Goal: Task Accomplishment & Management: Complete application form

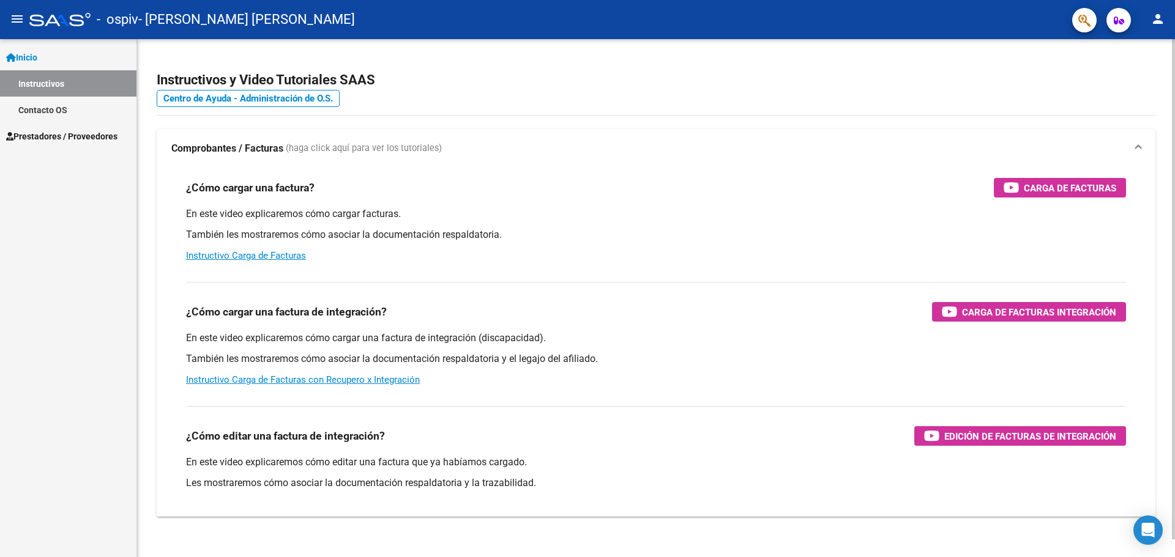
click at [302, 314] on h3 "¿Cómo cargar una factura de integración?" at bounding box center [286, 311] width 201 height 17
click at [48, 138] on span "Prestadores / Proveedores" at bounding box center [61, 136] width 111 height 13
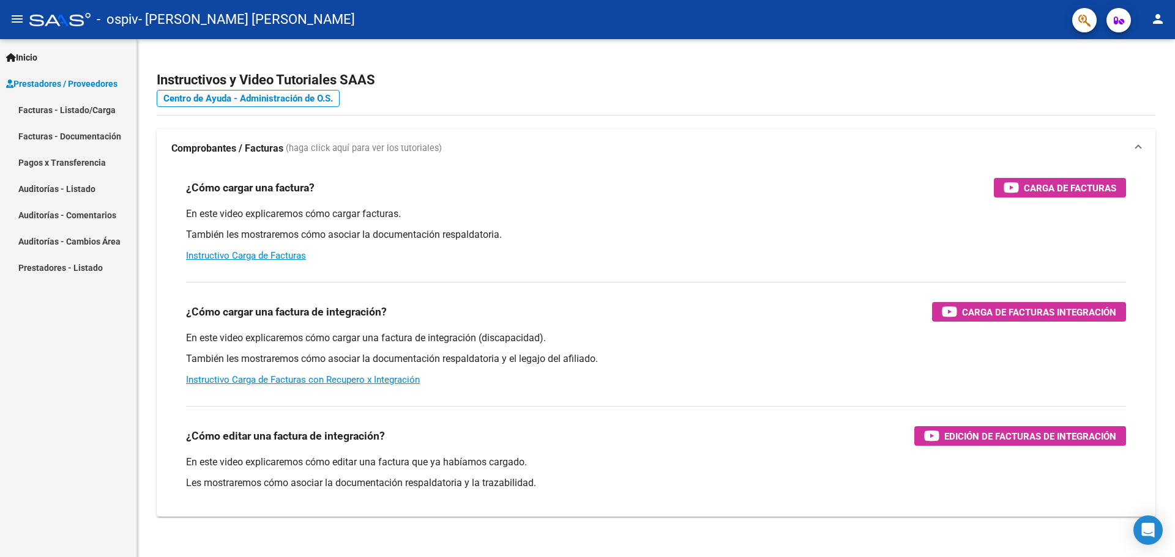
click at [57, 117] on link "Facturas - Listado/Carga" at bounding box center [68, 110] width 136 height 26
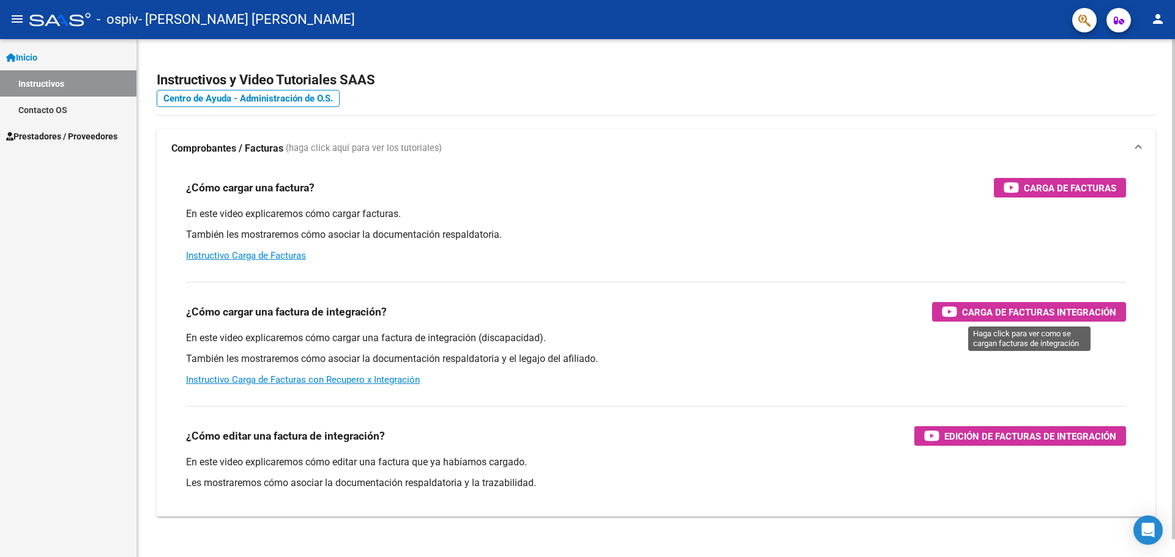
click at [1046, 306] on span "Carga de Facturas Integración" at bounding box center [1039, 312] width 154 height 15
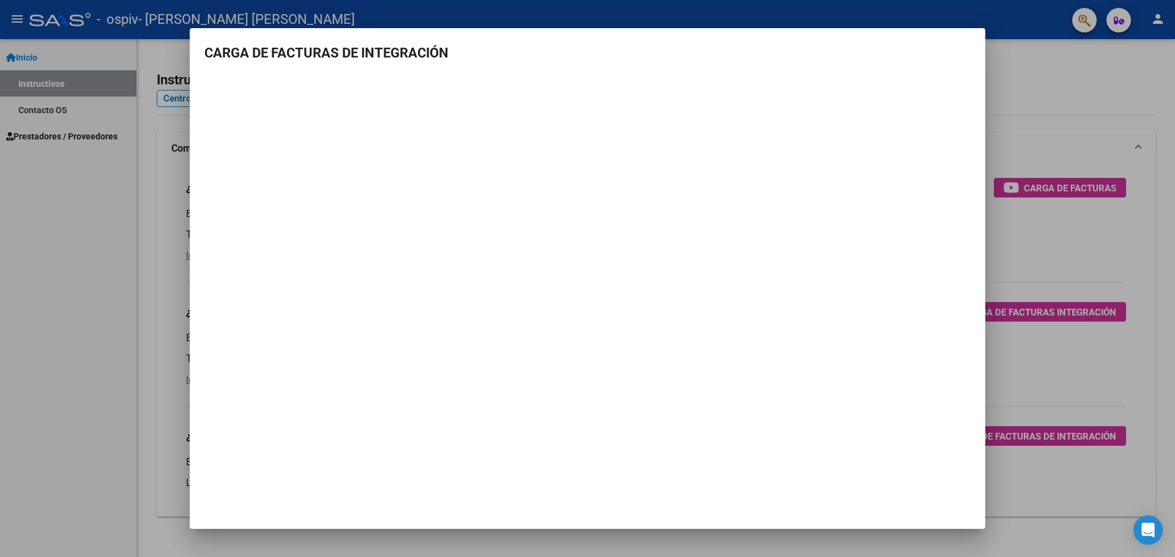
click at [1036, 263] on div at bounding box center [587, 278] width 1175 height 557
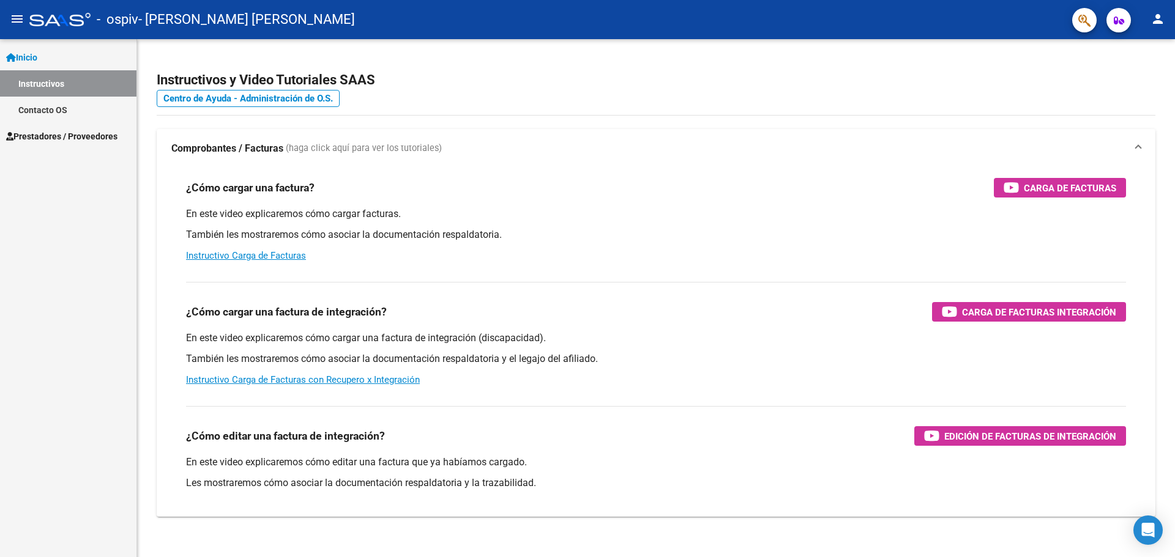
click at [91, 135] on span "Prestadores / Proveedores" at bounding box center [61, 136] width 111 height 13
click at [84, 138] on span "Prestadores / Proveedores" at bounding box center [61, 136] width 111 height 13
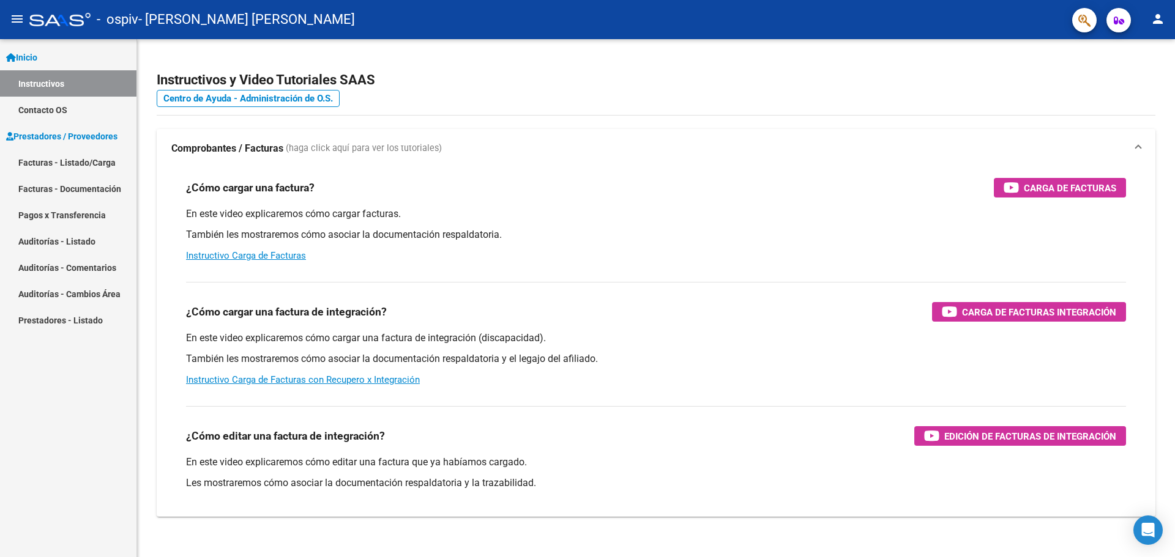
click at [79, 158] on link "Facturas - Listado/Carga" at bounding box center [68, 162] width 136 height 26
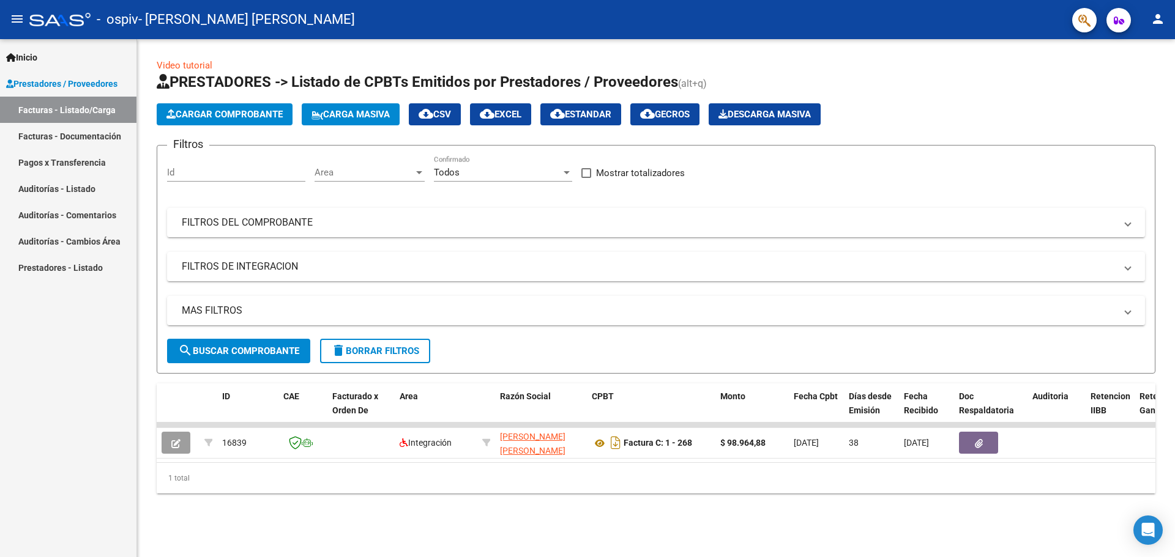
click at [246, 124] on button "Cargar Comprobante" at bounding box center [225, 114] width 136 height 22
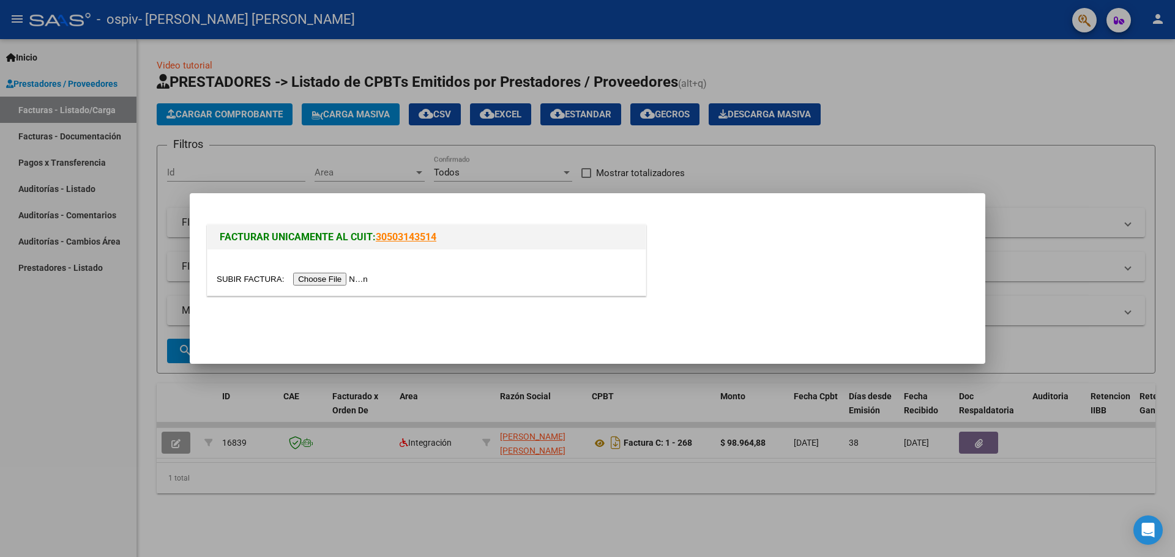
click at [343, 278] on input "file" at bounding box center [294, 279] width 155 height 13
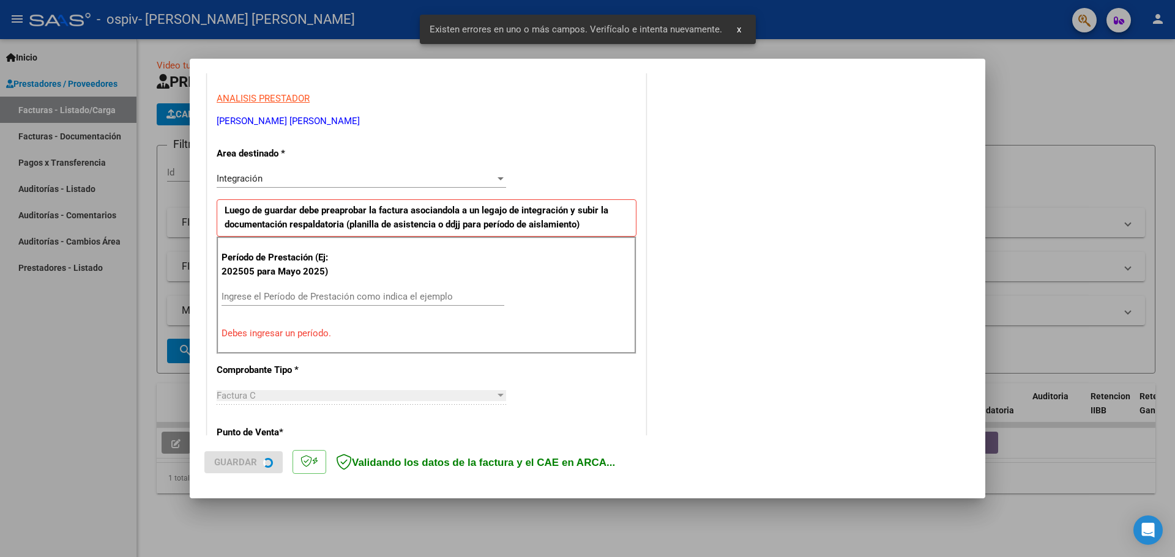
scroll to position [222, 0]
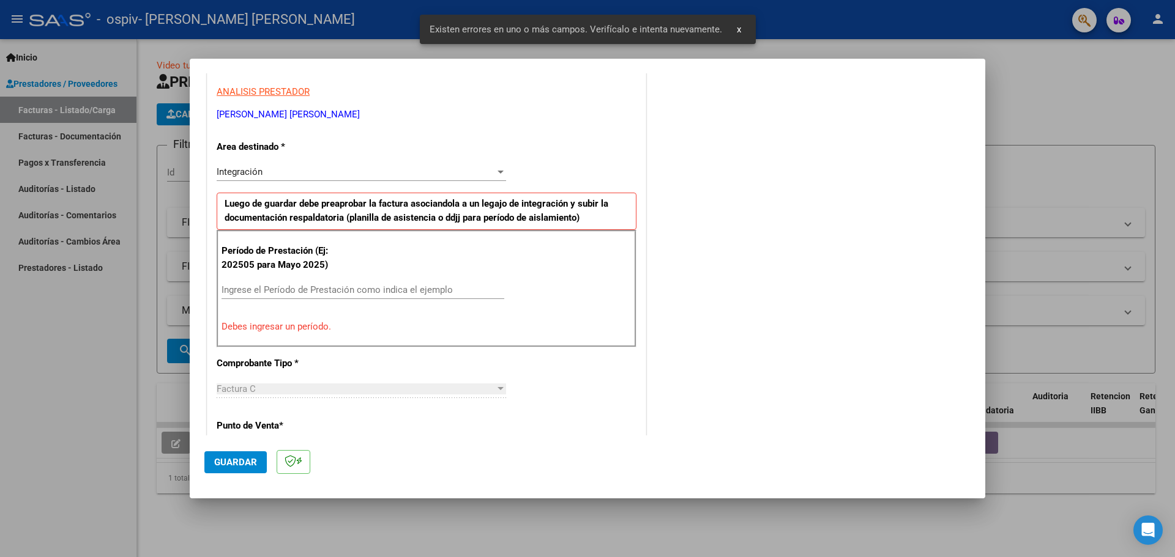
click at [278, 166] on div "Integración Seleccionar Area" at bounding box center [361, 172] width 289 height 18
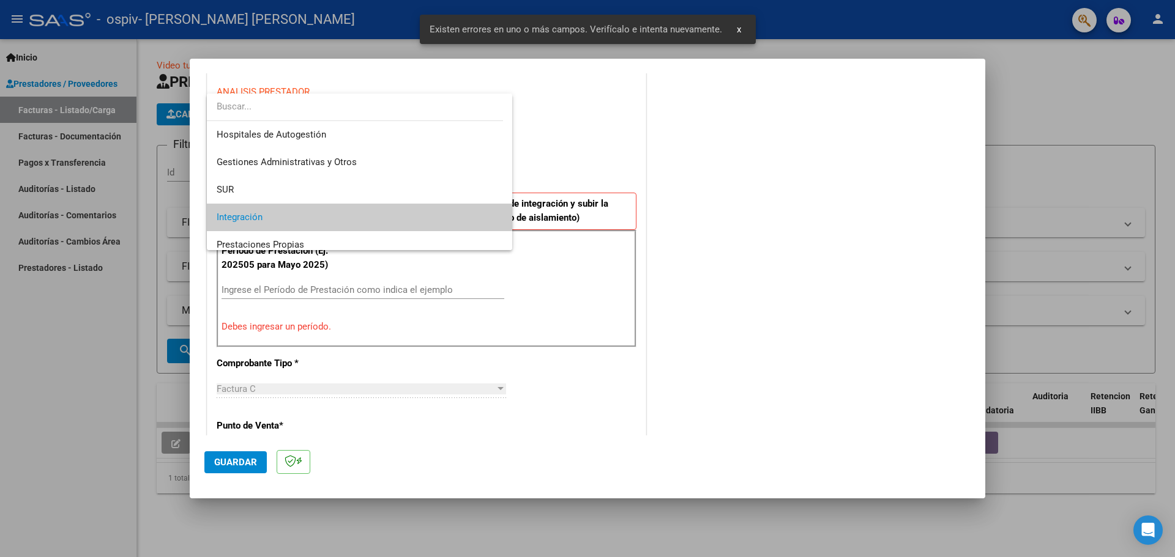
scroll to position [46, 0]
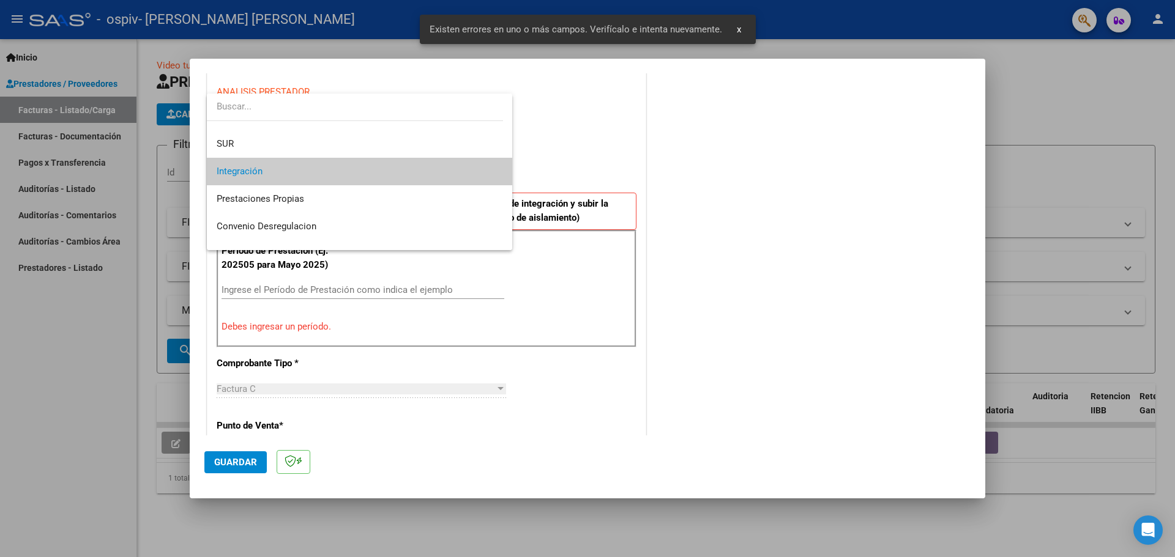
click at [278, 166] on span "Integración" at bounding box center [360, 172] width 286 height 28
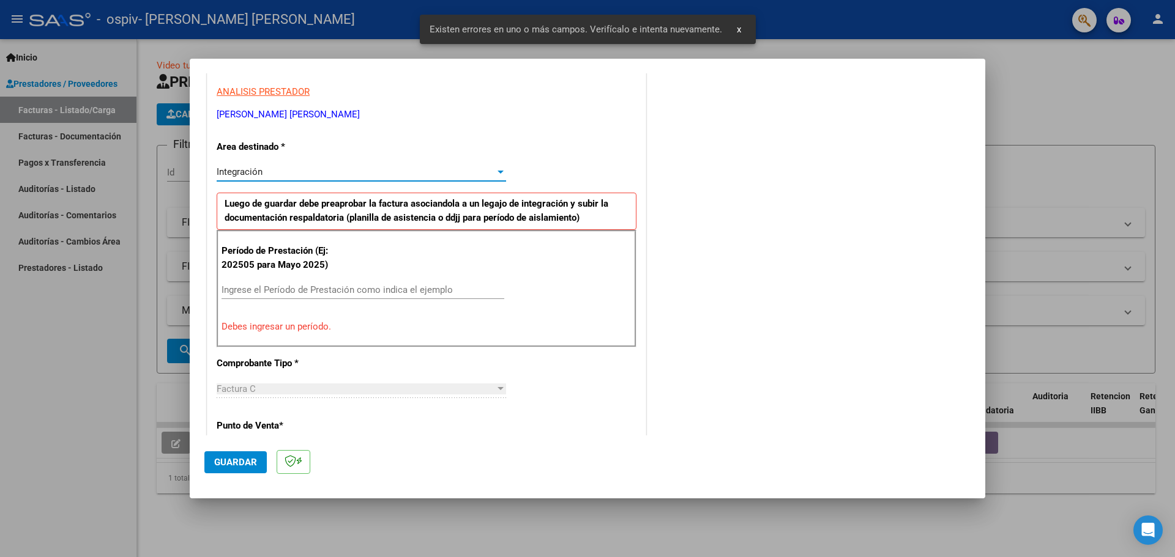
click at [292, 289] on input "Ingrese el Período de Prestación como indica el ejemplo" at bounding box center [362, 289] width 283 height 11
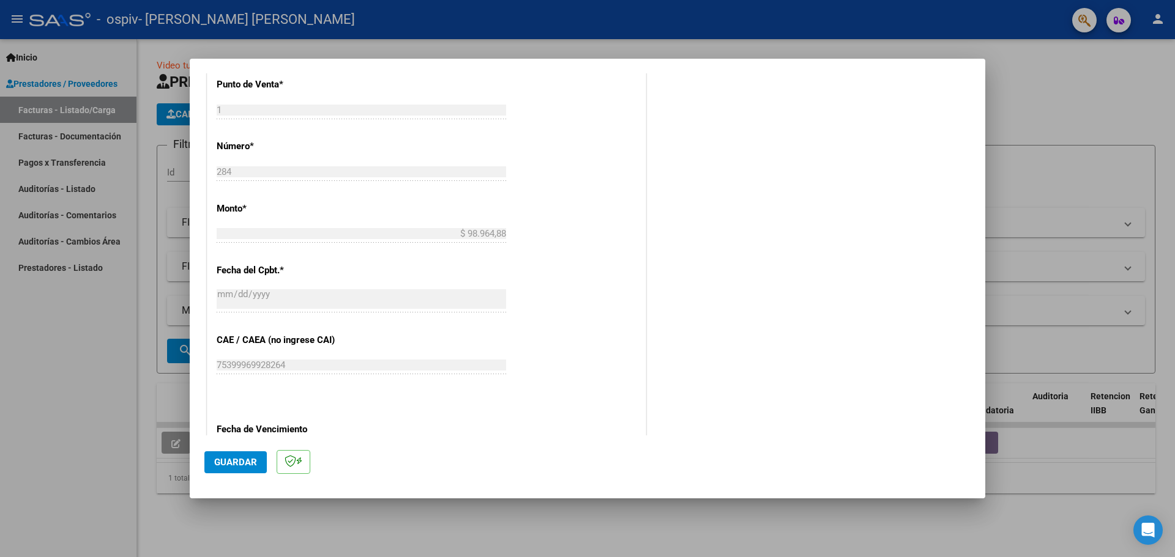
scroll to position [715, 0]
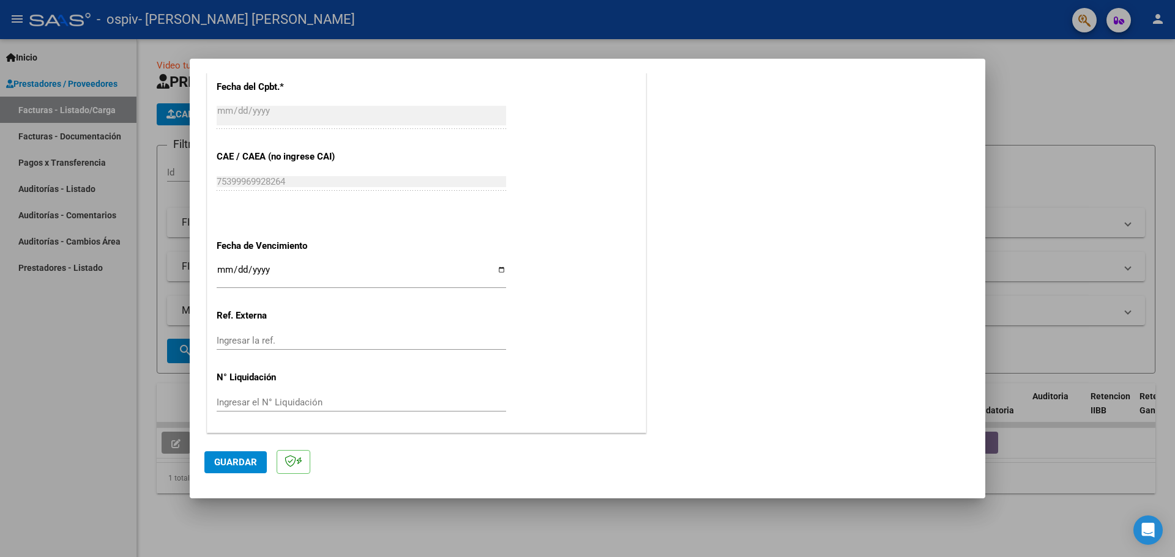
type input "202509"
click at [248, 457] on span "Guardar" at bounding box center [235, 462] width 43 height 11
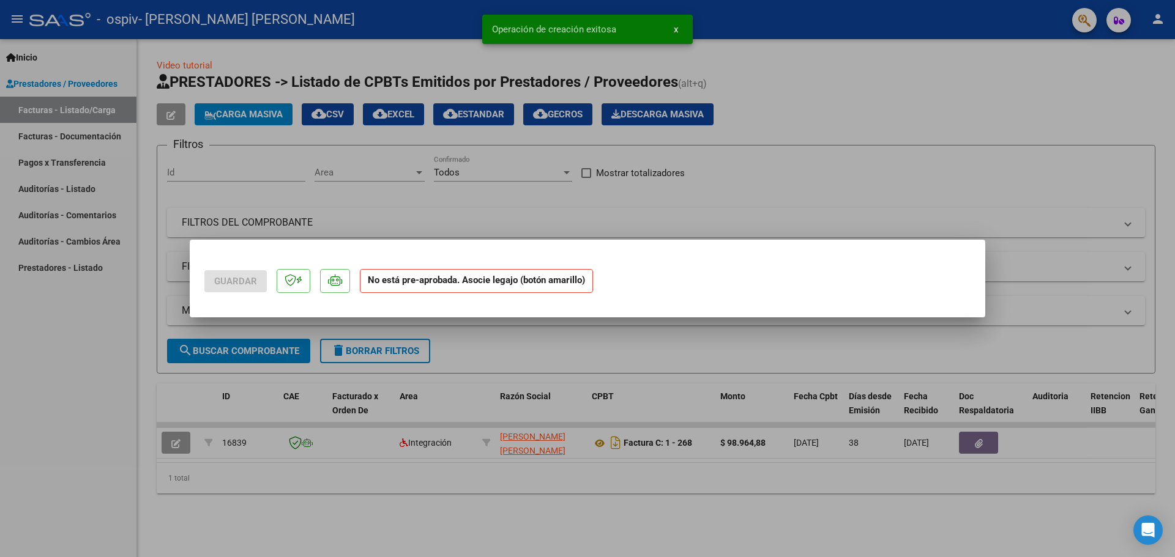
scroll to position [0, 0]
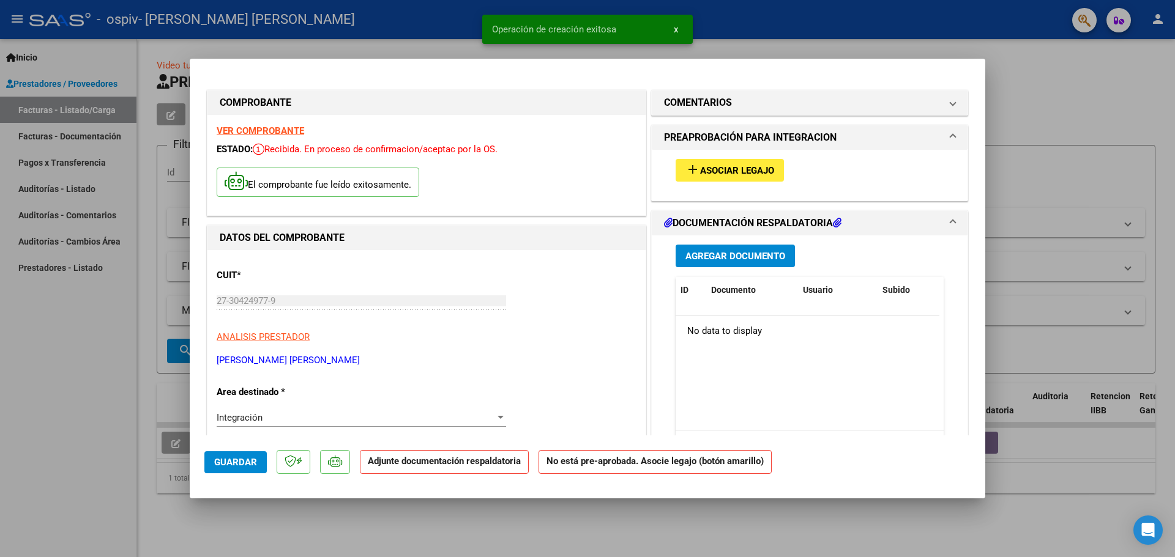
click at [737, 172] on span "Asociar Legajo" at bounding box center [737, 170] width 74 height 11
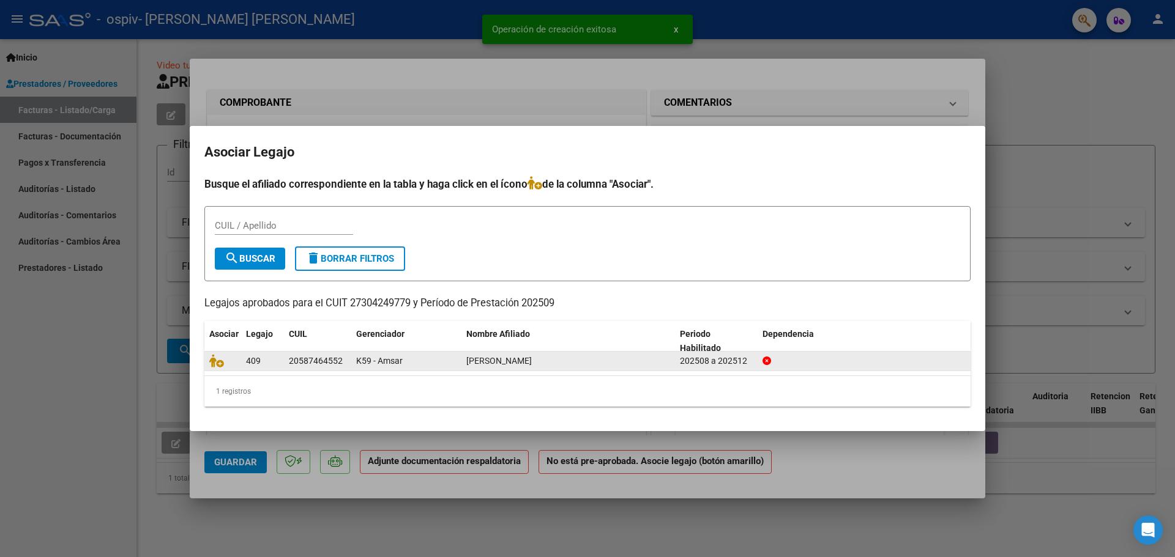
click at [316, 357] on div "20587464552" at bounding box center [316, 361] width 54 height 14
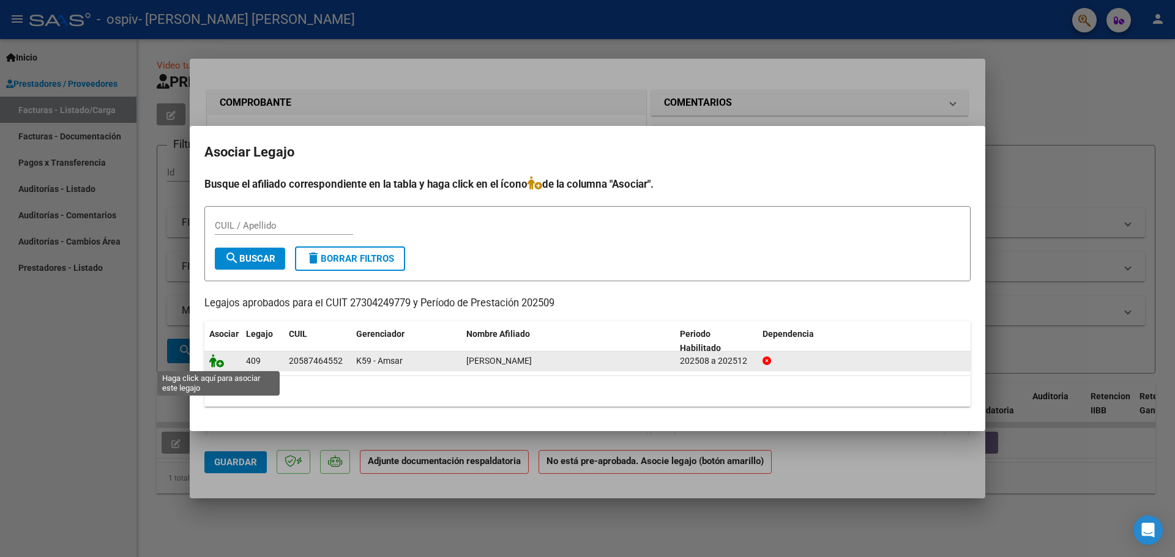
click at [214, 361] on icon at bounding box center [216, 360] width 15 height 13
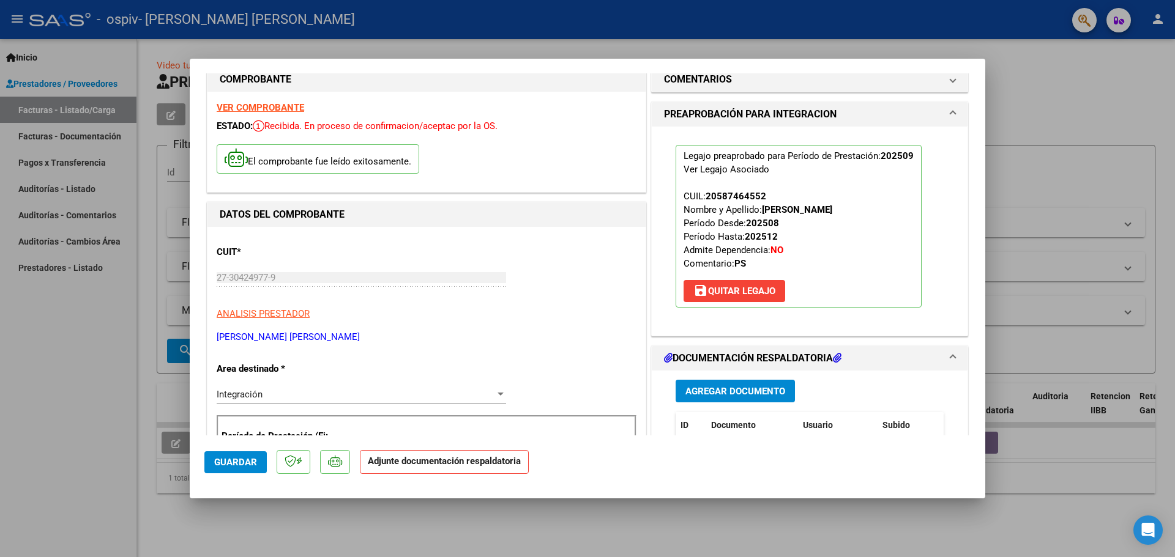
scroll to position [61, 0]
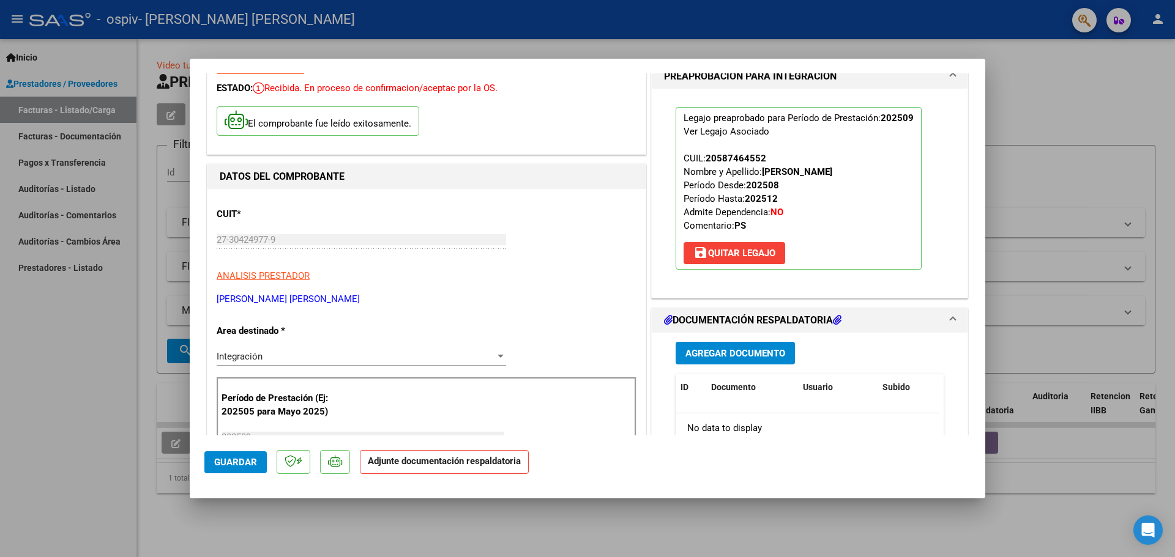
click at [730, 354] on span "Agregar Documento" at bounding box center [735, 353] width 100 height 11
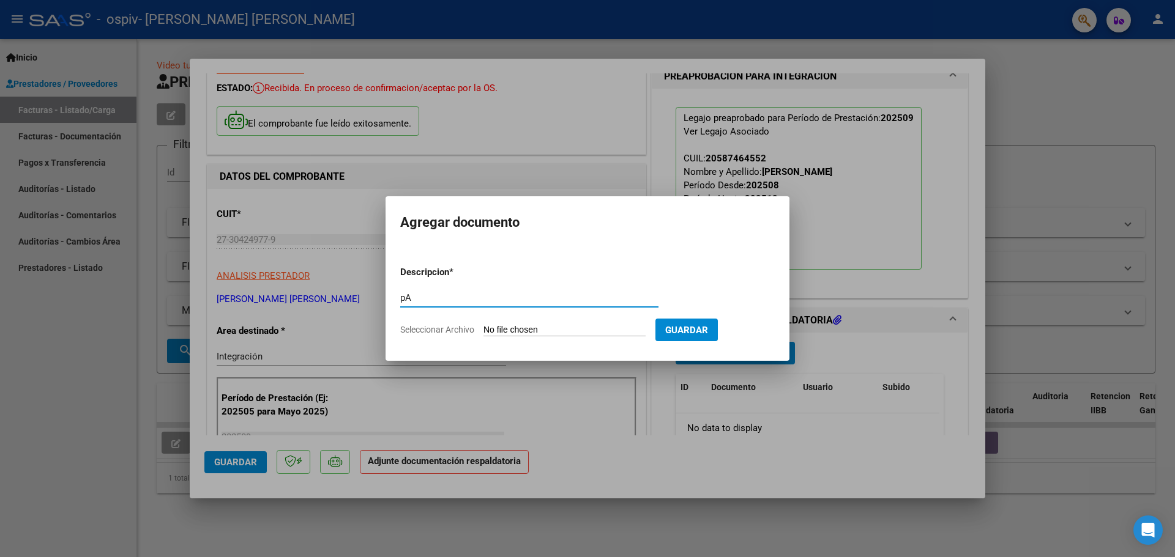
type input "p"
type input "ASISTENCIA PSICOLOGIA SEPTIEMBRE 2025"
click at [593, 330] on input "Seleccionar Archivo" at bounding box center [564, 331] width 162 height 12
type input "C:\fakepath\ASISTENCIA PSICOLOGIA FERNANDEZ SEPTIEMBRE 2025.pdf"
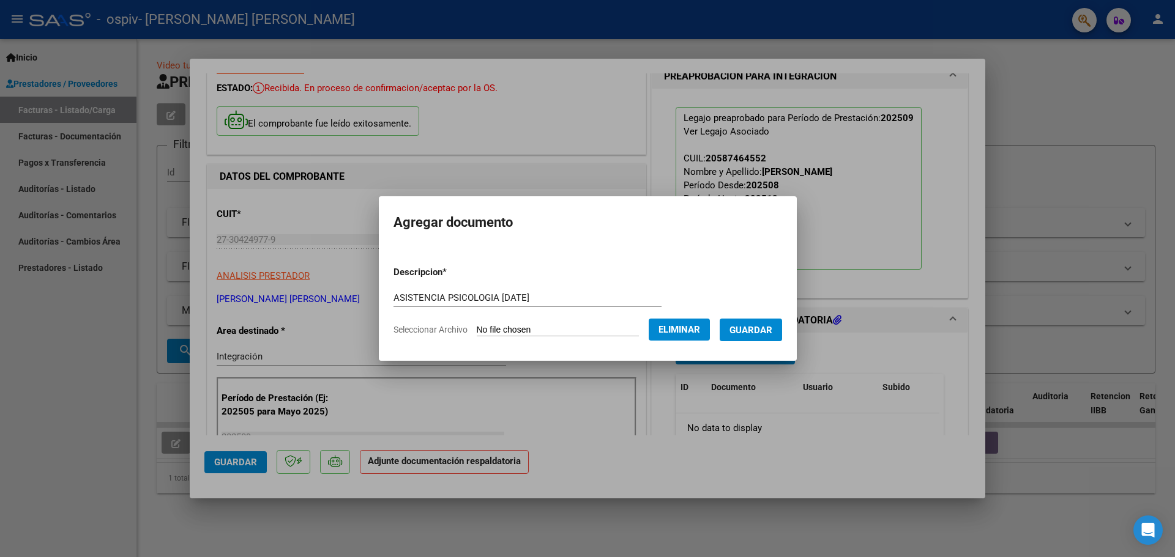
click at [765, 333] on span "Guardar" at bounding box center [750, 330] width 43 height 11
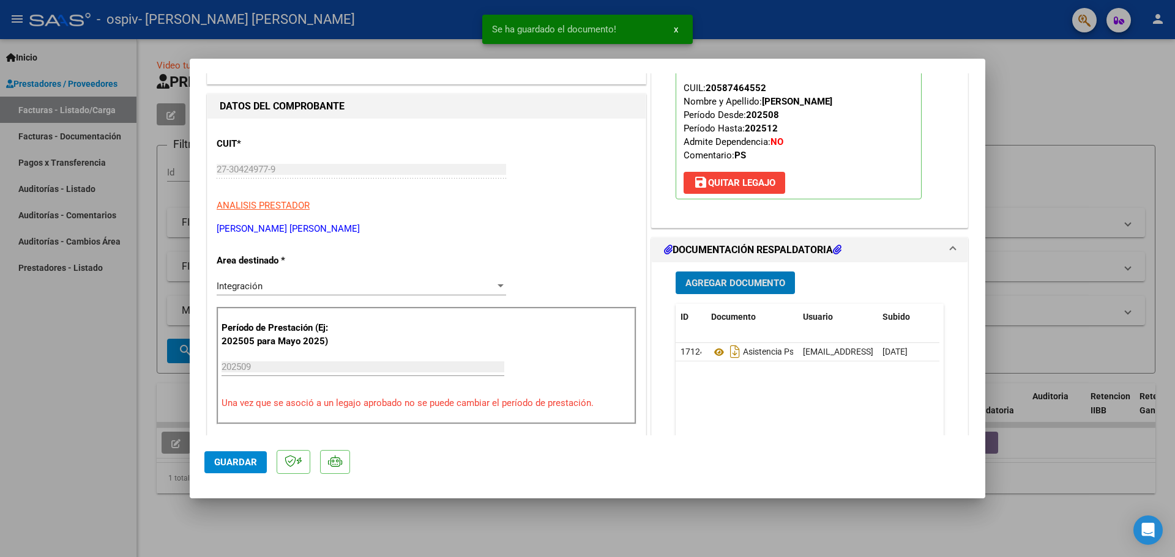
scroll to position [121, 0]
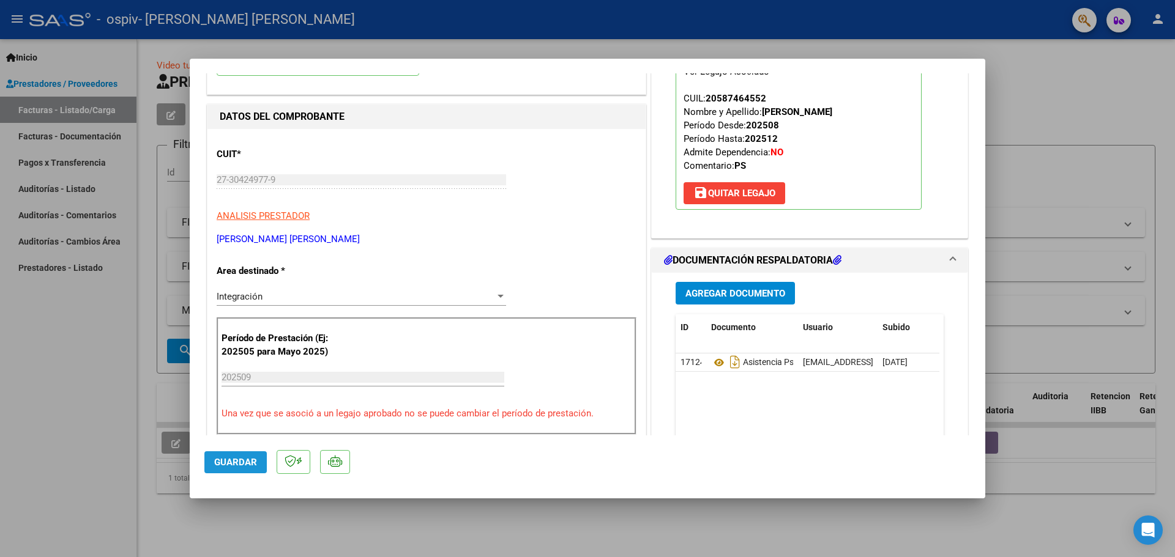
click at [246, 453] on button "Guardar" at bounding box center [235, 463] width 62 height 22
click at [1033, 87] on div at bounding box center [587, 278] width 1175 height 557
type input "$ 0,00"
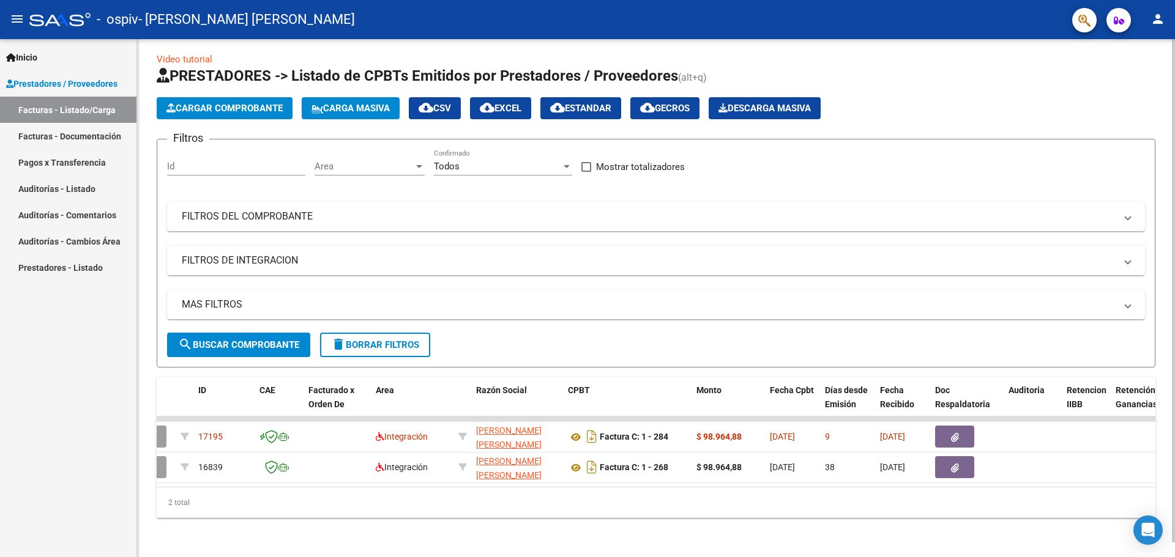
scroll to position [0, 0]
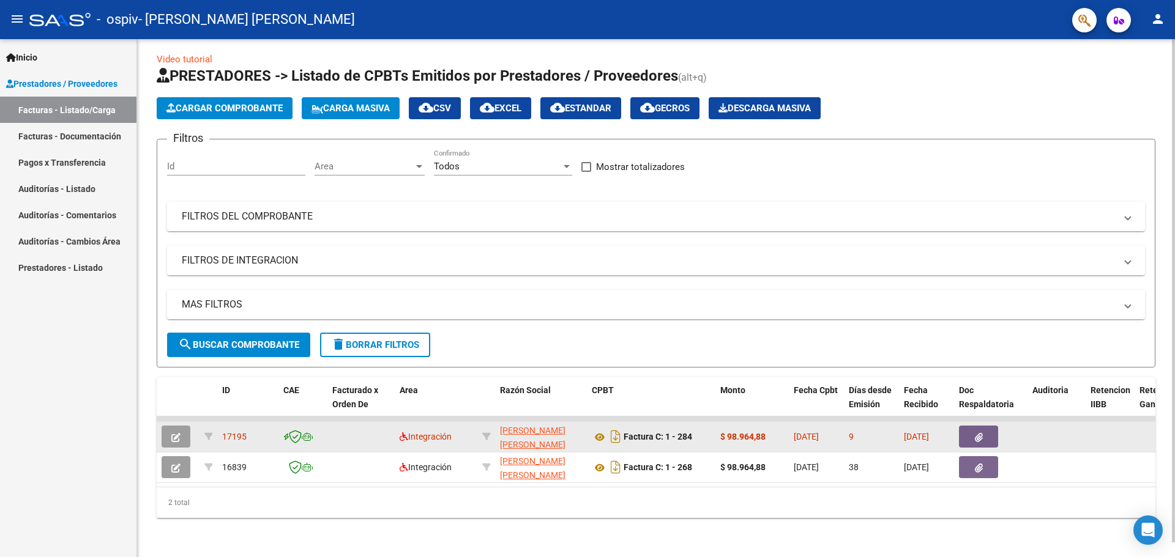
click at [237, 432] on span "17195" at bounding box center [234, 437] width 24 height 10
click at [349, 437] on datatable-body-cell at bounding box center [360, 437] width 67 height 30
click at [349, 438] on datatable-body-cell at bounding box center [360, 437] width 67 height 30
click at [359, 437] on datatable-body-cell at bounding box center [360, 437] width 67 height 30
click at [240, 432] on span "17195" at bounding box center [234, 437] width 24 height 10
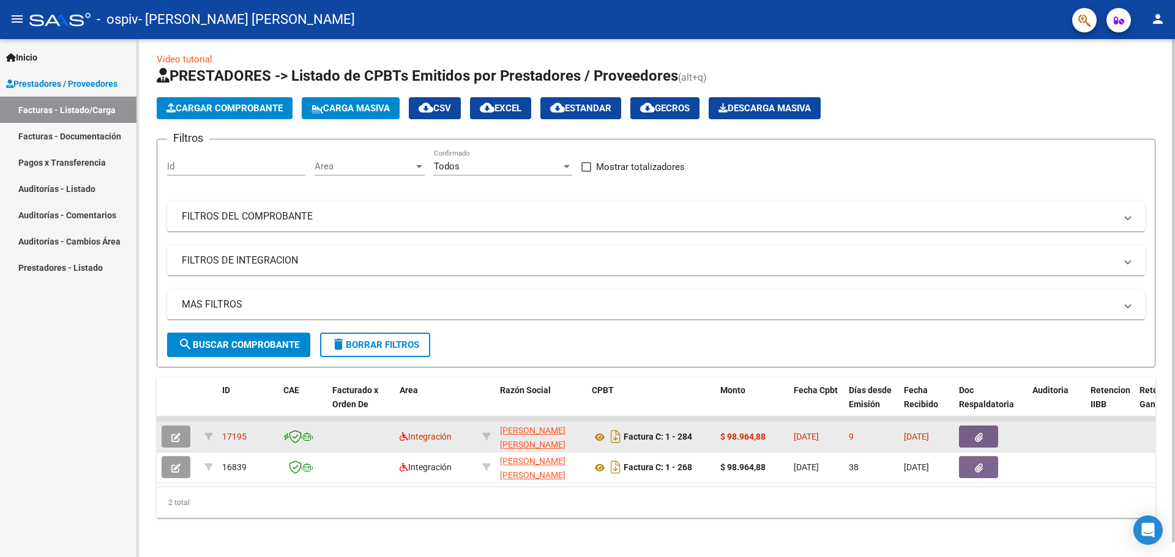
click at [240, 432] on span "17195" at bounding box center [234, 437] width 24 height 10
click at [264, 431] on div "17195" at bounding box center [247, 437] width 51 height 14
click at [173, 433] on icon "button" at bounding box center [175, 437] width 9 height 9
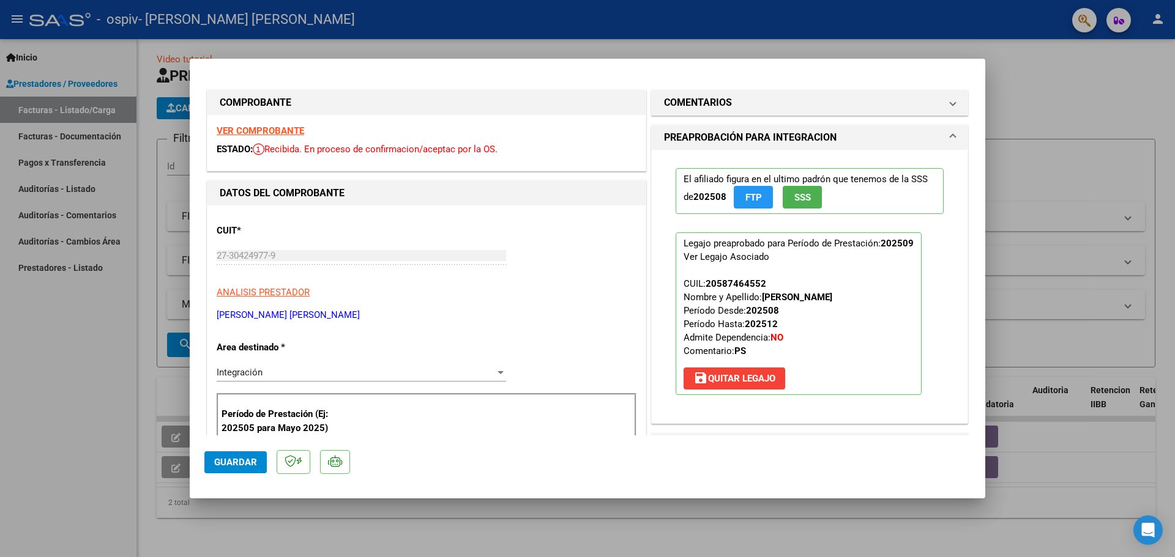
click at [280, 133] on strong "VER COMPROBANTE" at bounding box center [260, 130] width 87 height 11
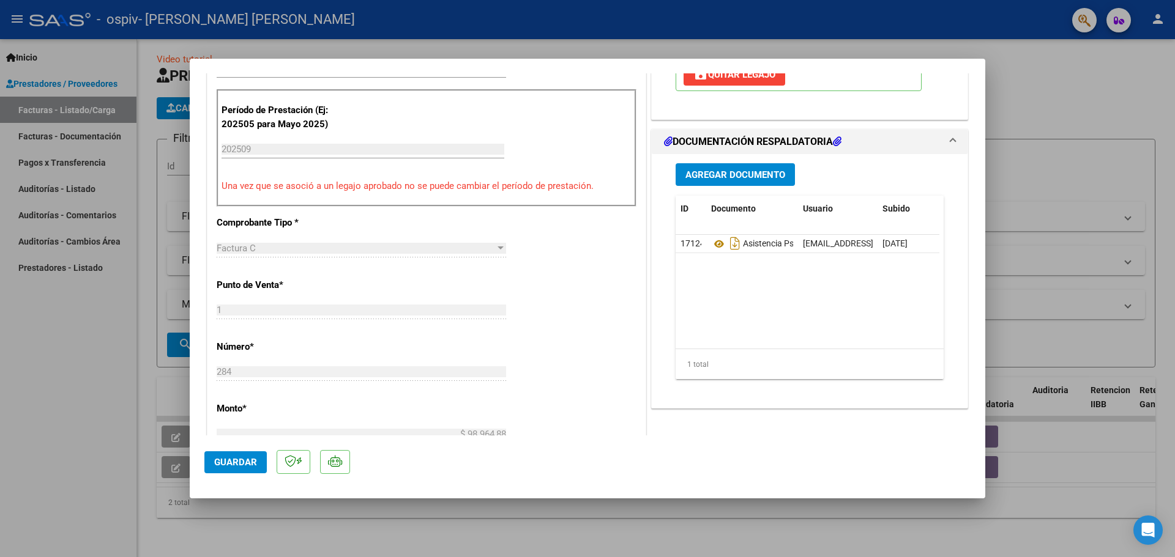
scroll to position [306, 0]
click at [1067, 203] on div at bounding box center [587, 278] width 1175 height 557
type input "$ 0,00"
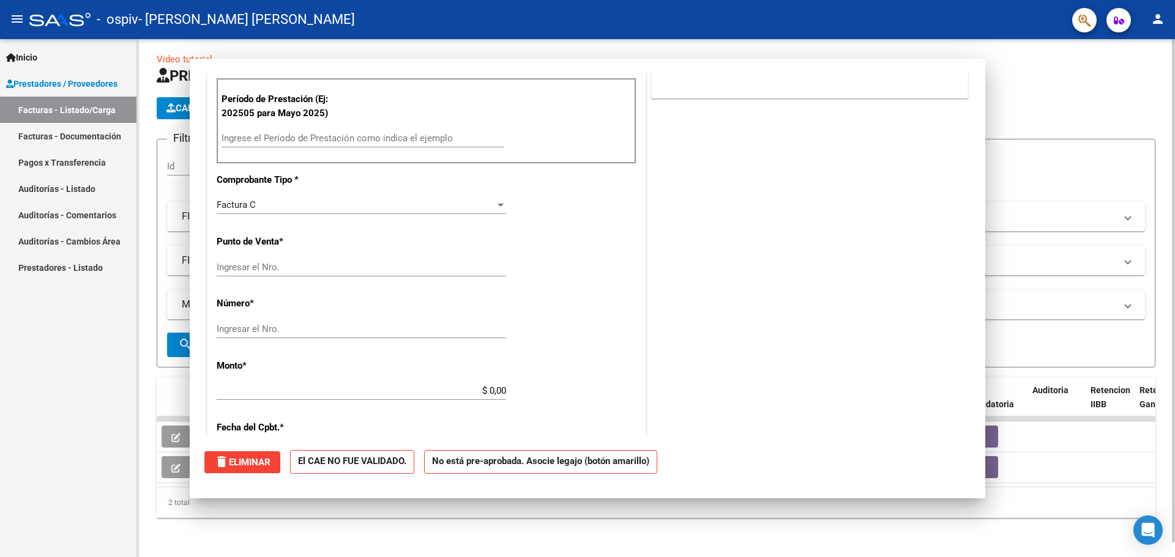
scroll to position [0, 0]
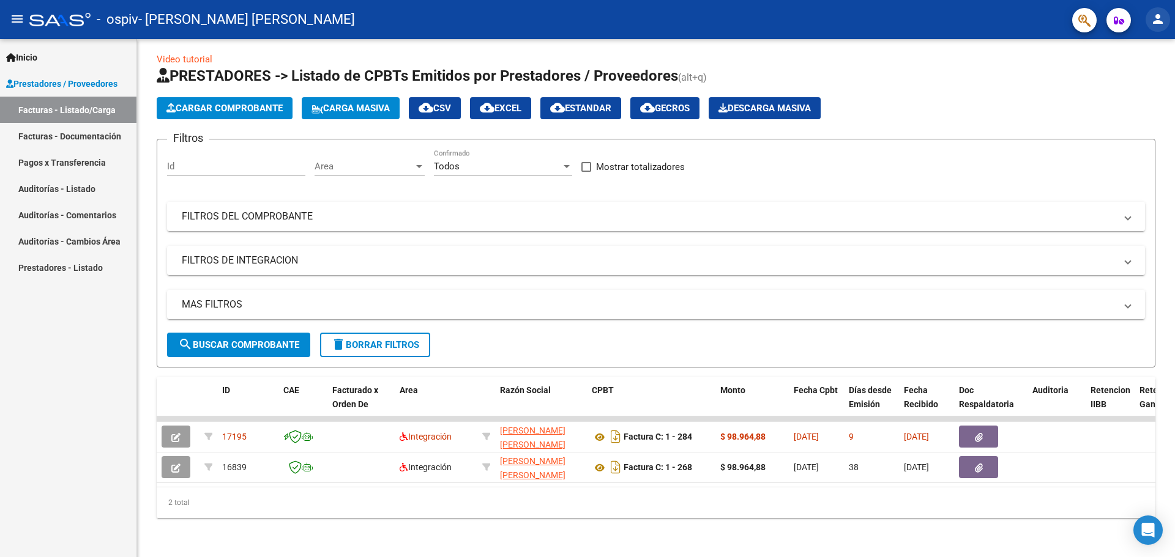
click at [1161, 17] on mat-icon "person" at bounding box center [1157, 19] width 15 height 15
click at [1115, 78] on mat-icon "exit_to_app" at bounding box center [1112, 80] width 15 height 15
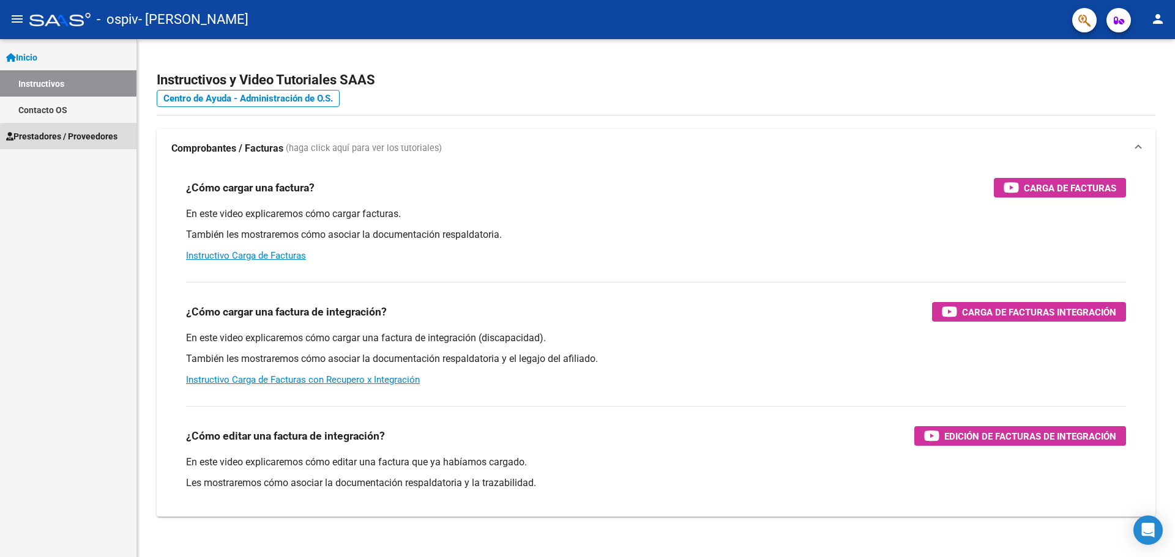
click at [100, 136] on span "Prestadores / Proveedores" at bounding box center [61, 136] width 111 height 13
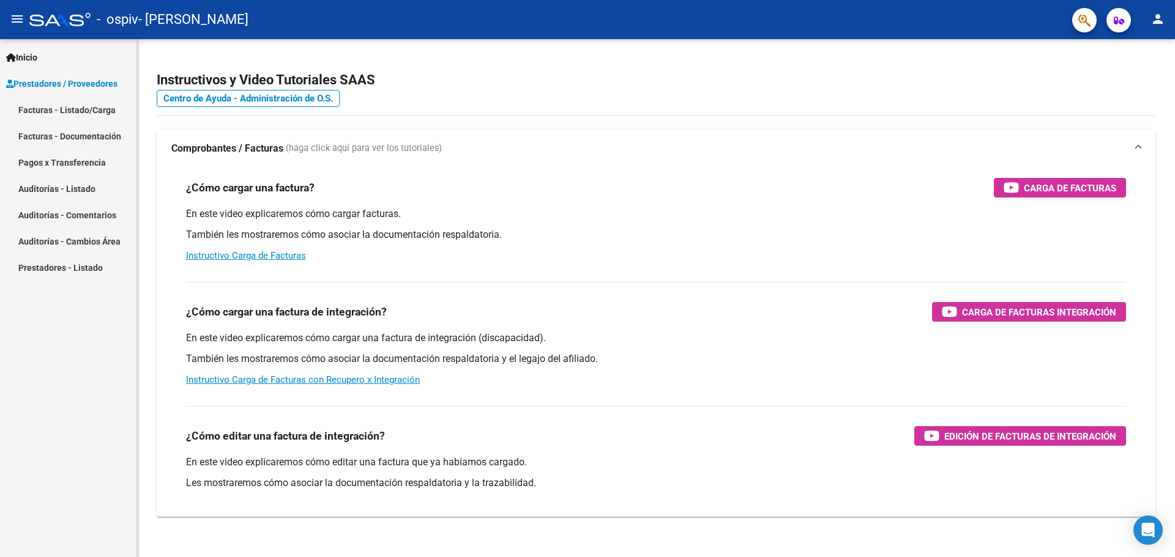
click at [109, 111] on link "Facturas - Listado/Carga" at bounding box center [68, 110] width 136 height 26
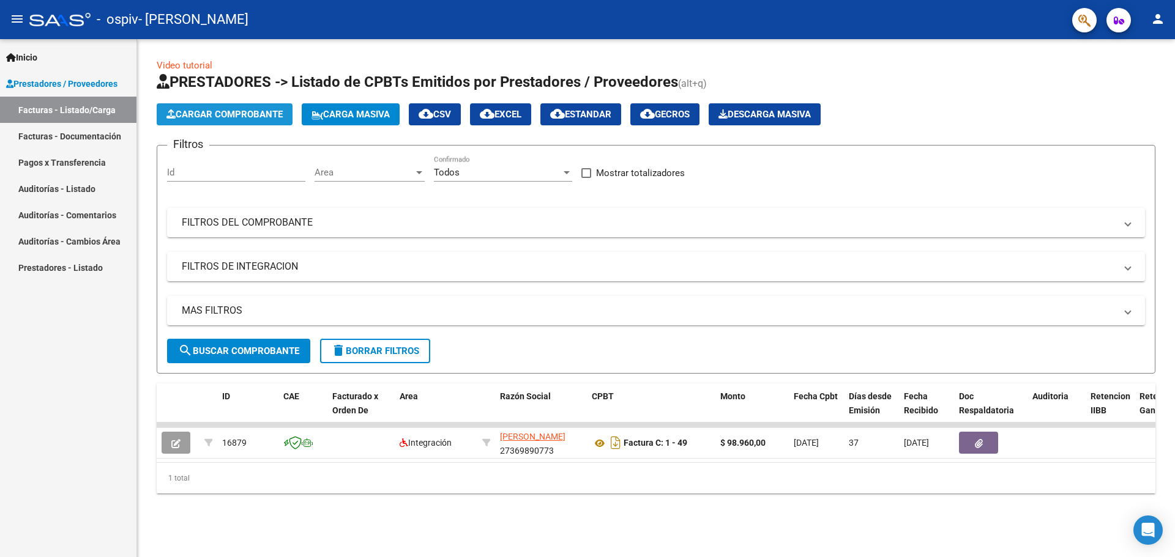
click at [255, 122] on button "Cargar Comprobante" at bounding box center [225, 114] width 136 height 22
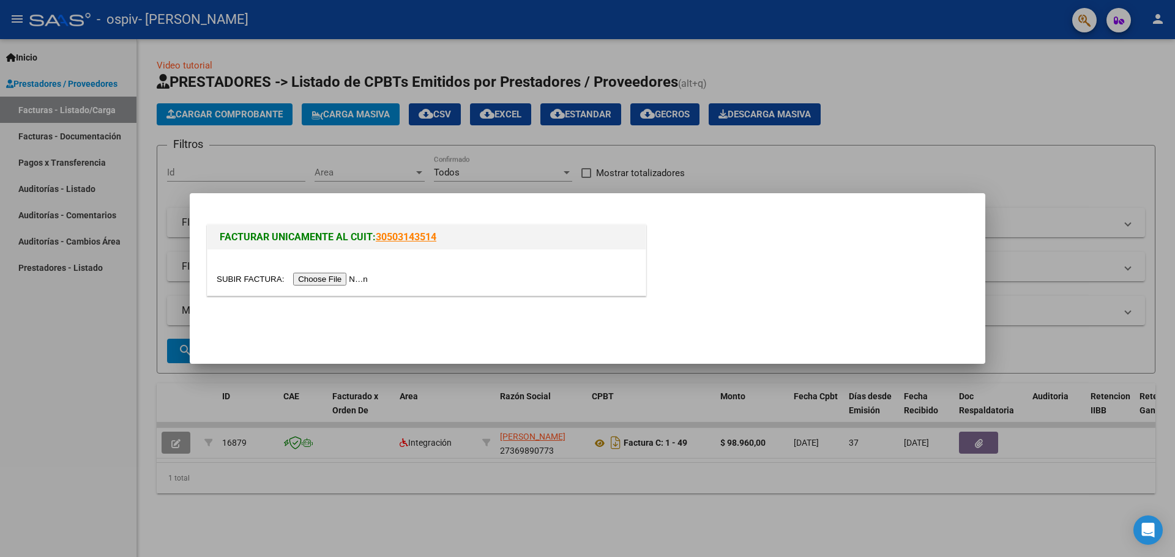
click at [321, 283] on input "file" at bounding box center [294, 279] width 155 height 13
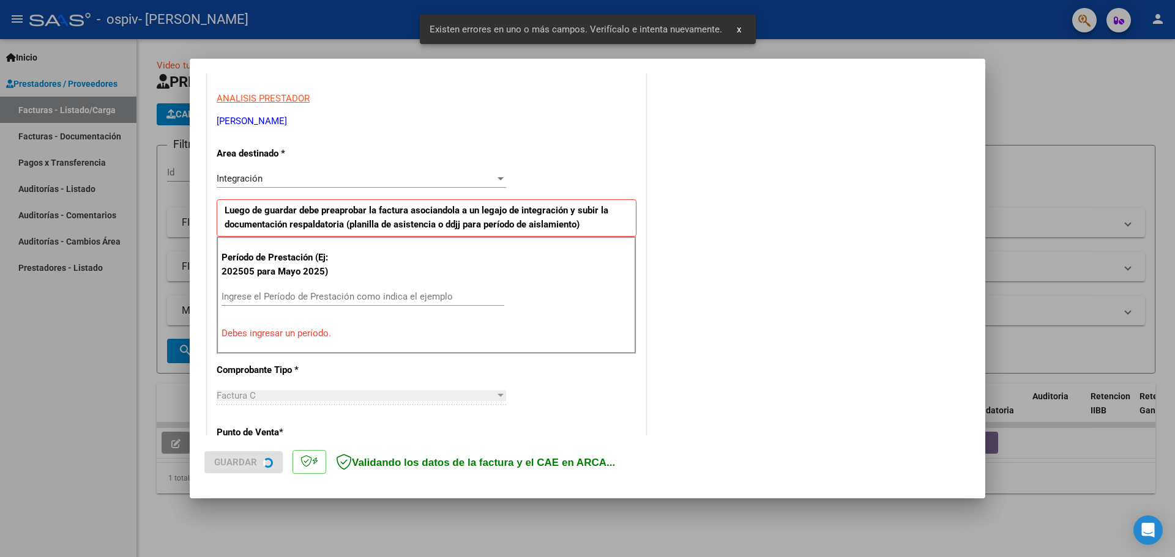
scroll to position [222, 0]
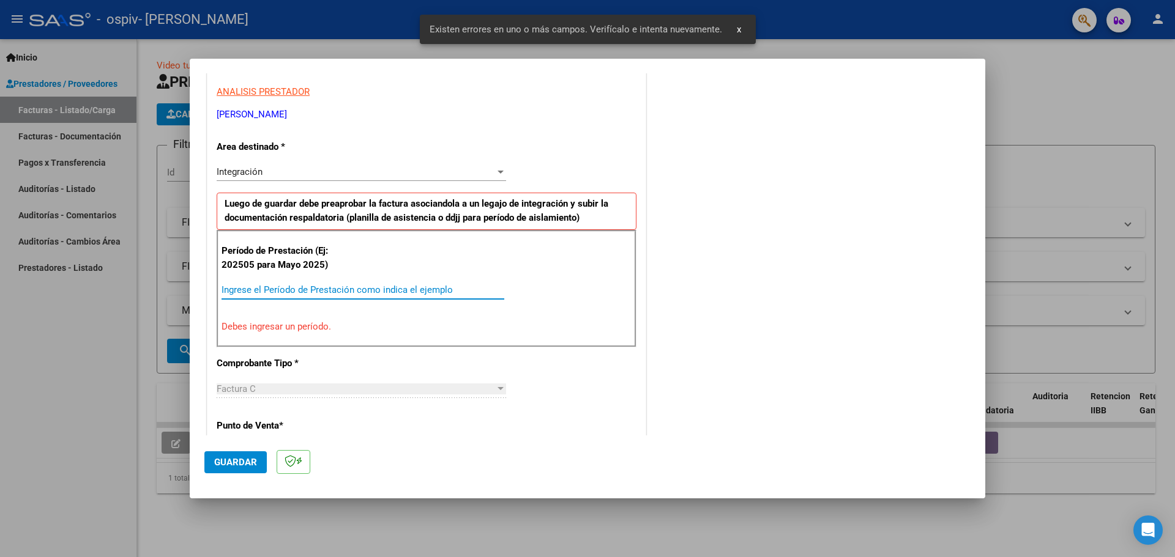
click at [284, 294] on input "Ingrese el Período de Prestación como indica el ejemplo" at bounding box center [362, 289] width 283 height 11
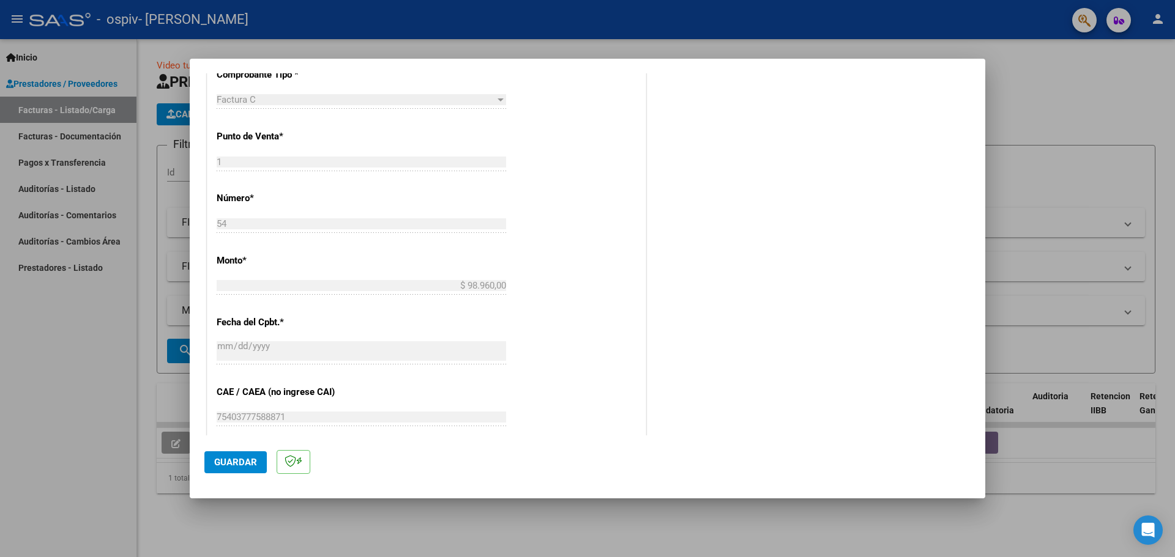
scroll to position [589, 0]
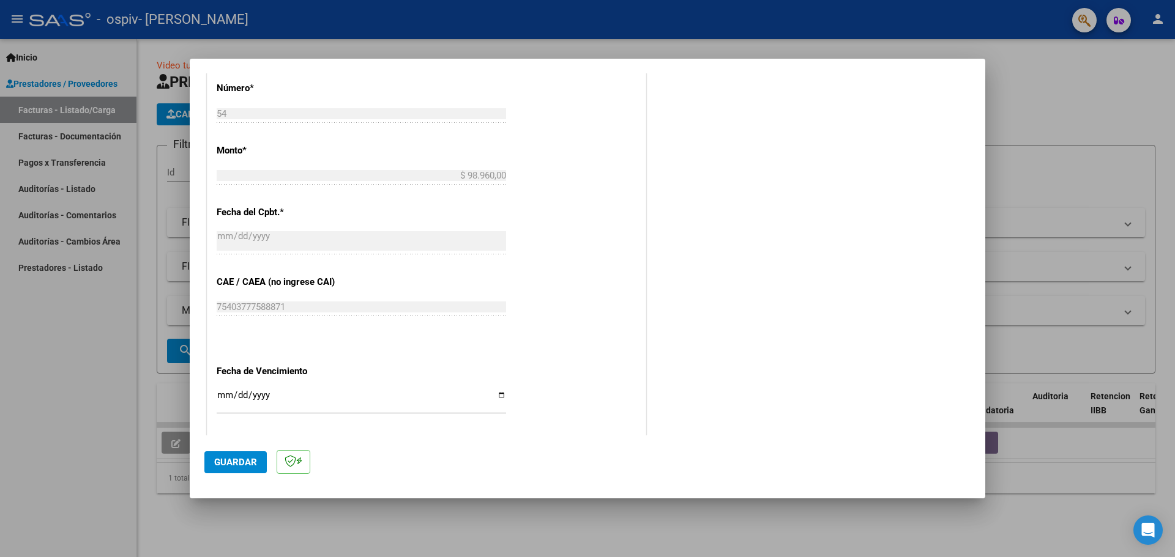
type input "202509"
click at [238, 458] on span "Guardar" at bounding box center [235, 462] width 43 height 11
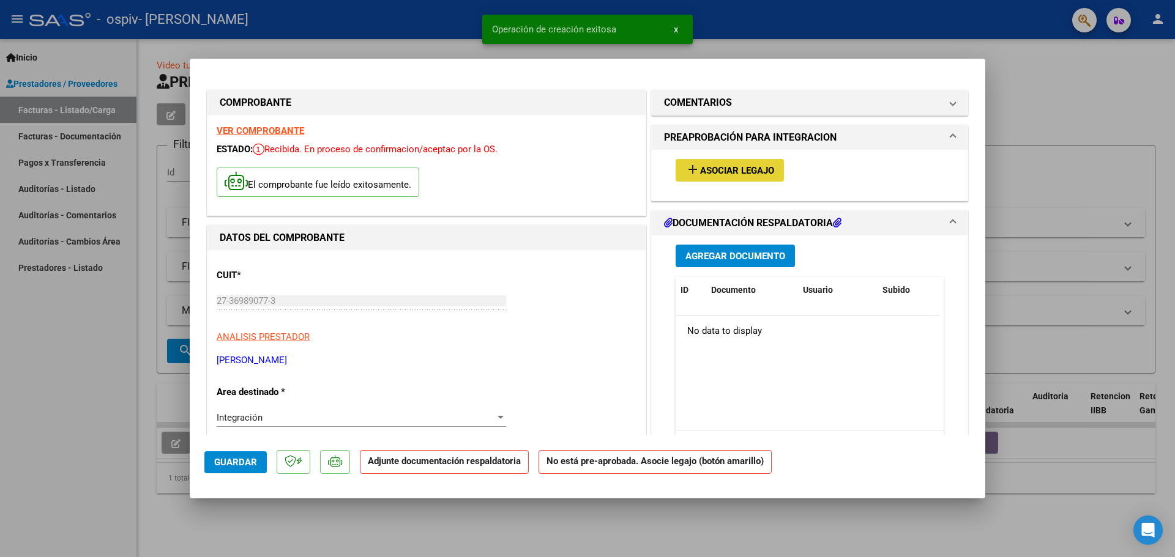
click at [726, 174] on span "Asociar Legajo" at bounding box center [737, 170] width 74 height 11
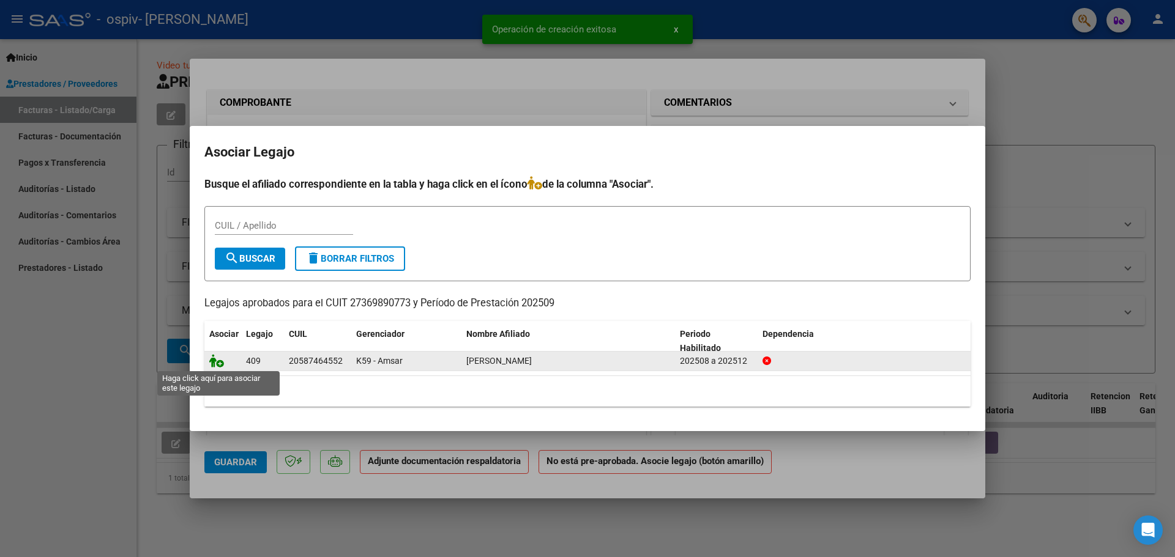
click at [217, 359] on icon at bounding box center [216, 360] width 15 height 13
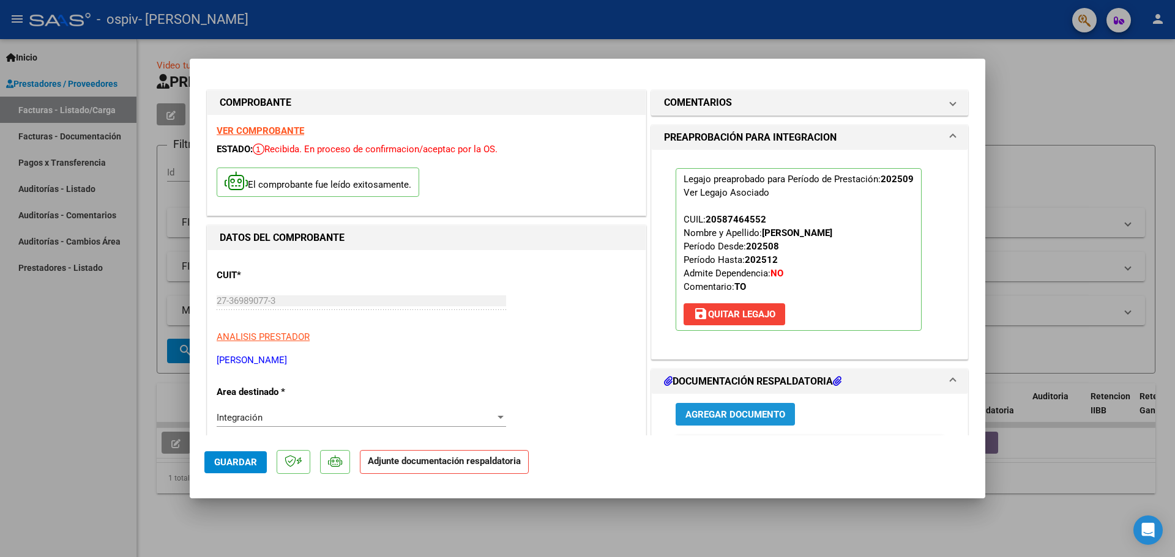
click at [750, 415] on span "Agregar Documento" at bounding box center [735, 414] width 100 height 11
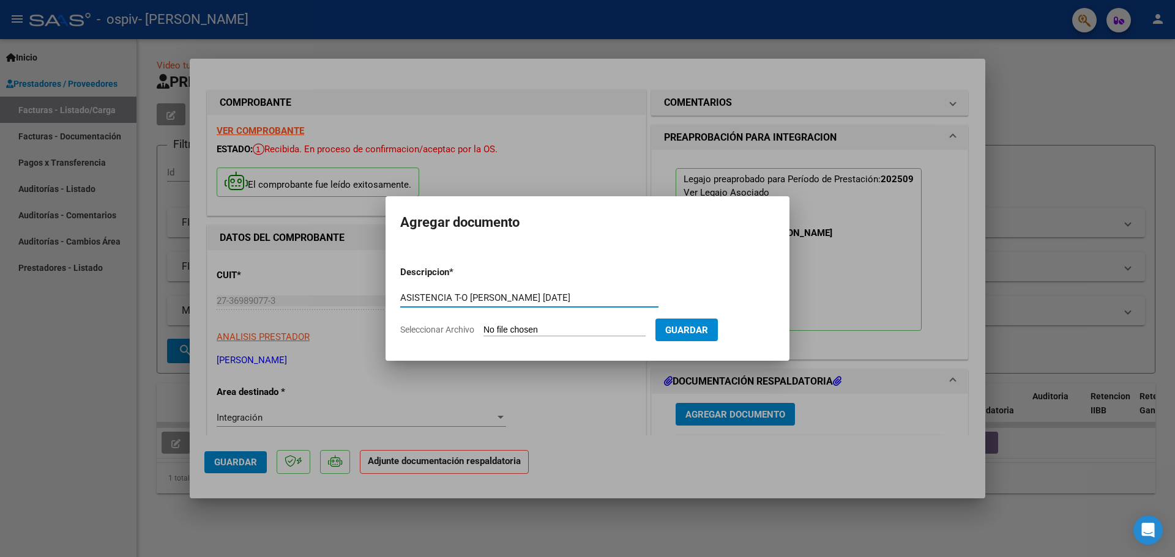
type input "ASISTENCIA T-O FERNANDEZ SEP 2025"
click at [702, 334] on span "Guardar" at bounding box center [686, 330] width 43 height 11
click at [559, 327] on input "Seleccionar Archivo" at bounding box center [564, 331] width 162 height 12
type input "C:\fakepath\ASISTENCIA T-O FERNANDEZ SEPTIEMBRE 2025.pdf"
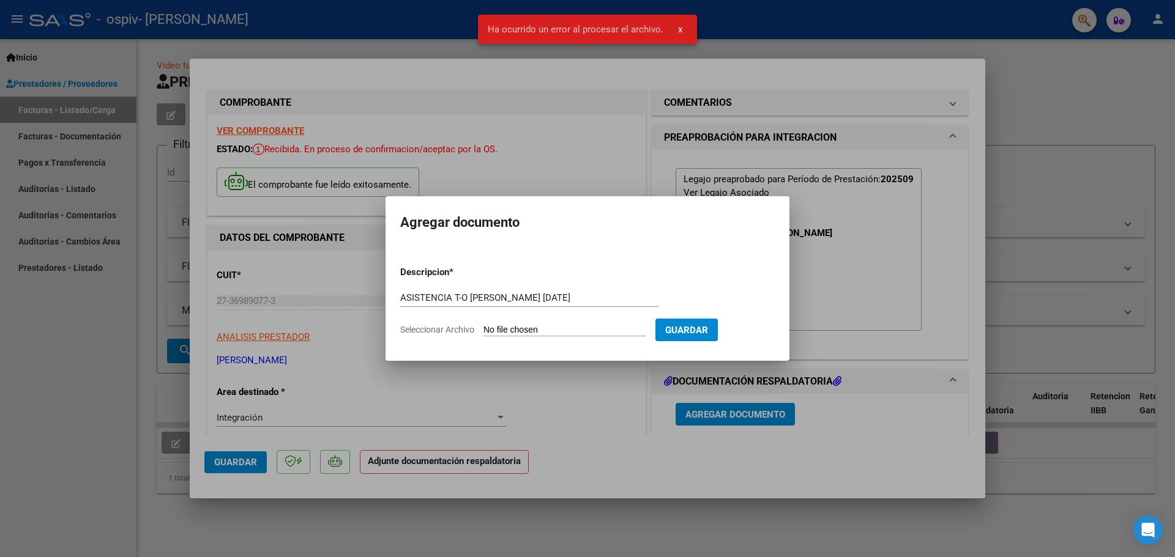
click at [617, 331] on input "Seleccionar Archivo" at bounding box center [564, 331] width 162 height 12
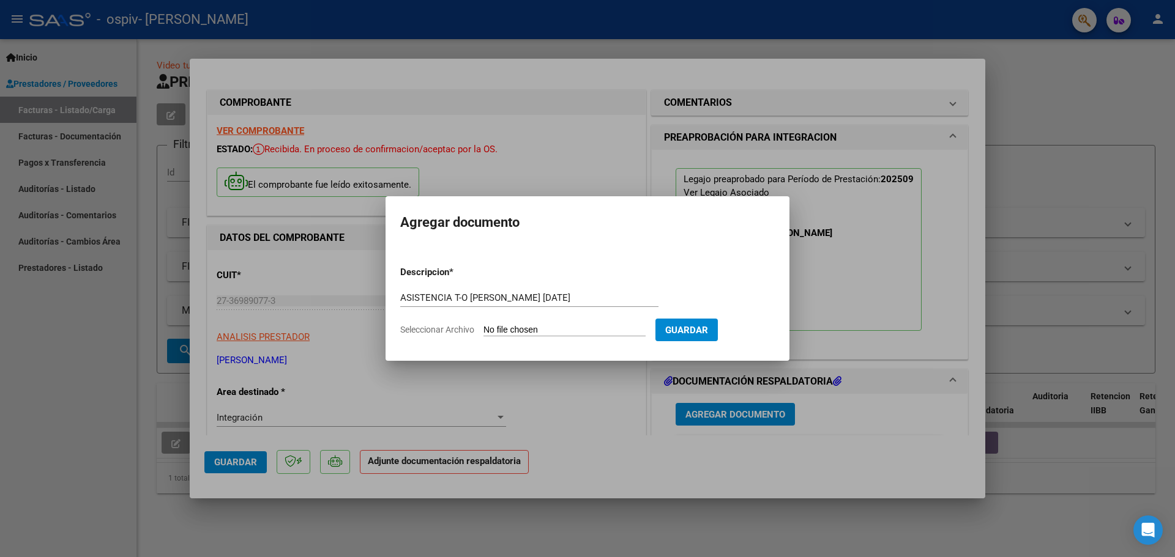
type input "C:\fakepath\ASISTENCIA T-O FERNANDEZ SEPTIEMBRE 2025.pdf"
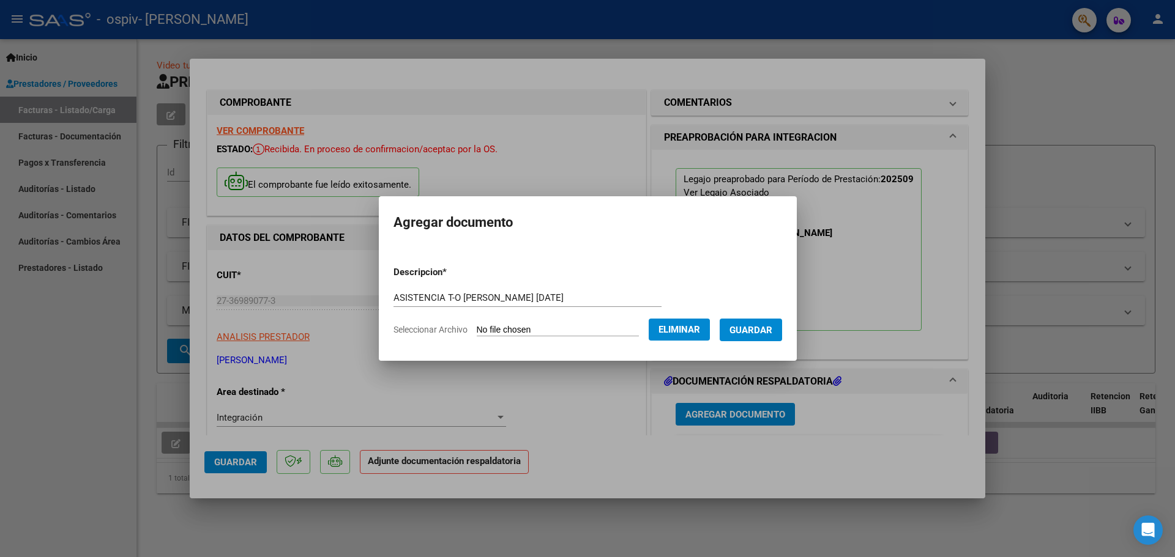
click at [762, 330] on span "Guardar" at bounding box center [750, 330] width 43 height 11
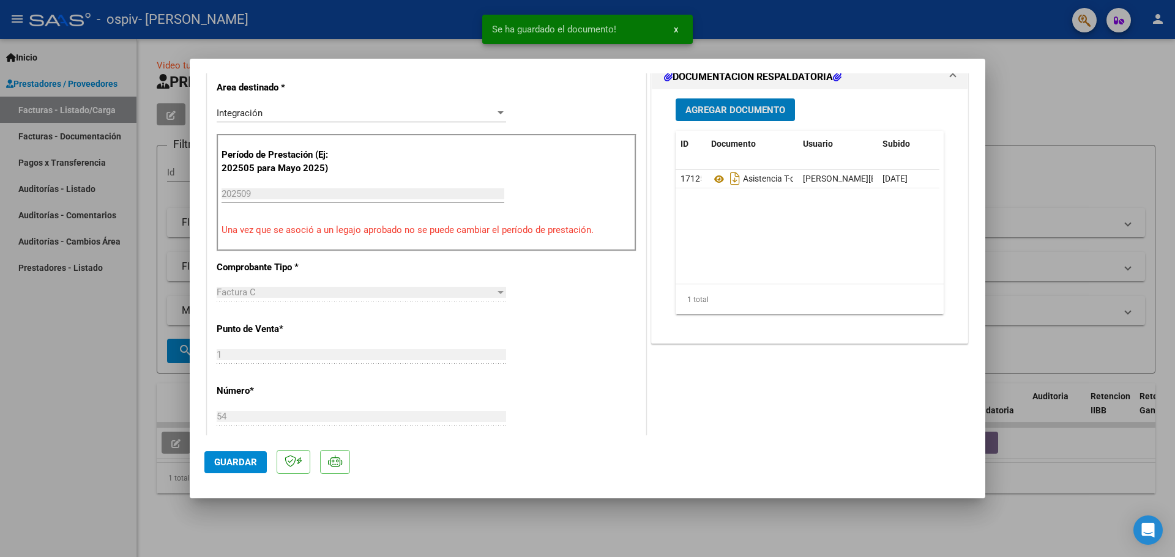
scroll to position [306, 0]
click at [244, 458] on span "Guardar" at bounding box center [235, 462] width 43 height 11
click at [750, 557] on html "menu - ospiv - SENNA CATERINA person Inicio Instructivos Contacto OS Prestadore…" at bounding box center [587, 278] width 1175 height 557
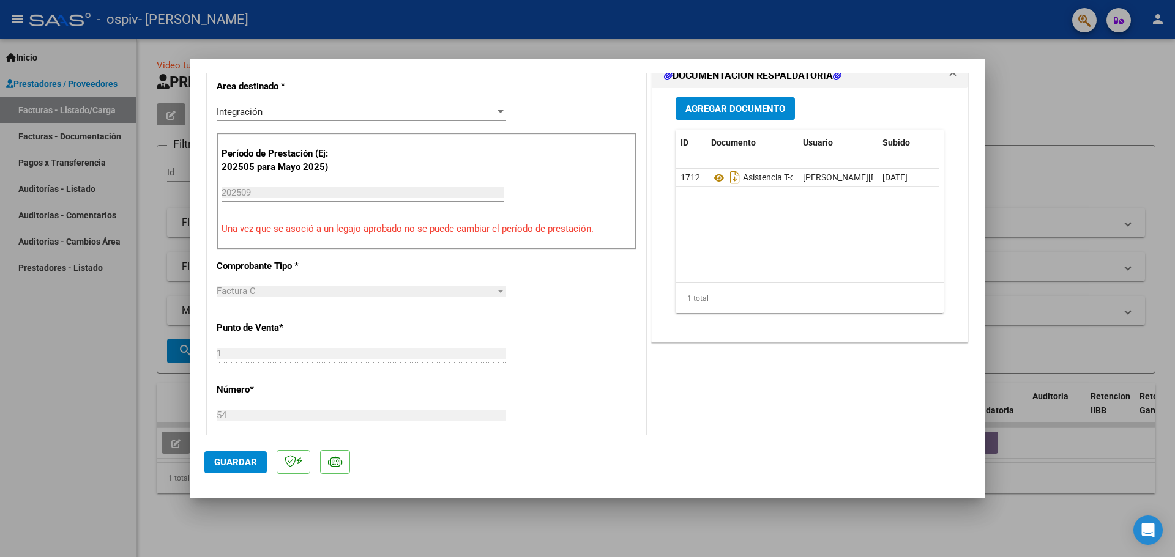
click at [941, 108] on div "Agregar Documento ID Documento Usuario Subido Acción 17125 Asistencia T-o Ferna…" at bounding box center [809, 210] width 286 height 244
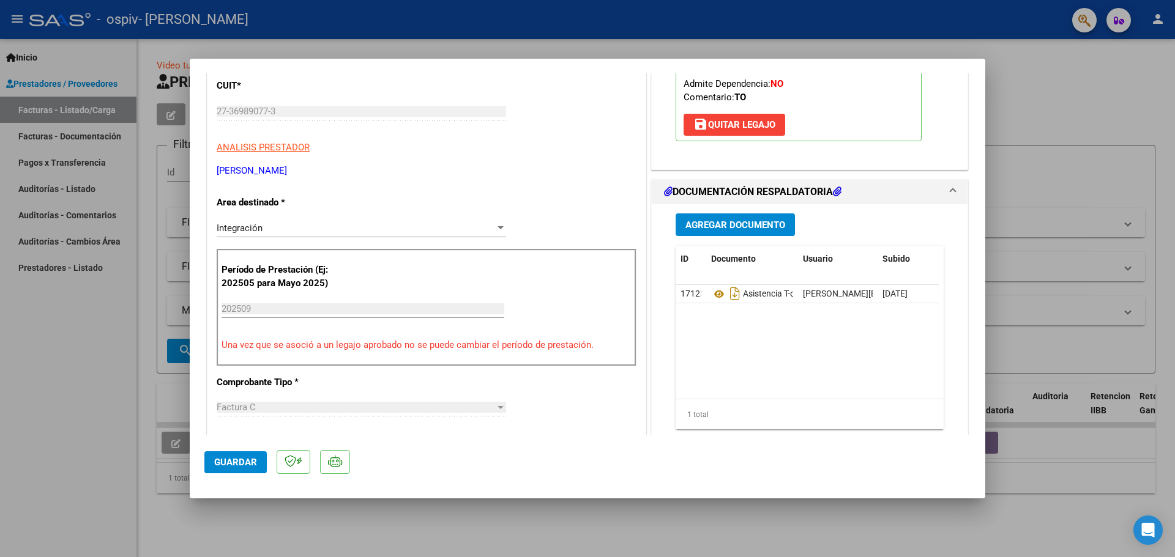
scroll to position [0, 0]
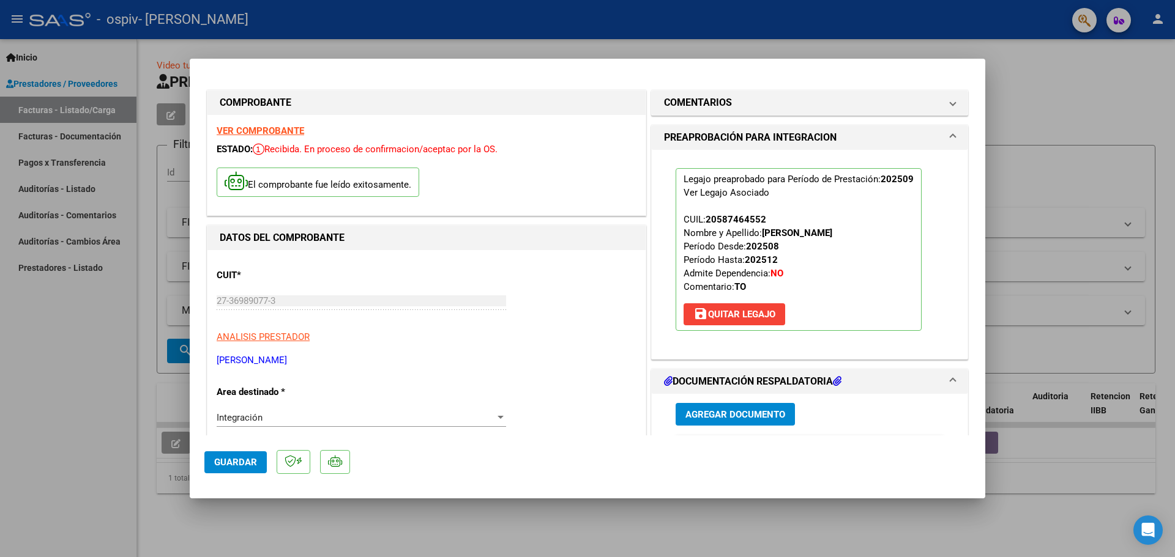
click at [1034, 76] on div at bounding box center [587, 278] width 1175 height 557
type input "$ 0,00"
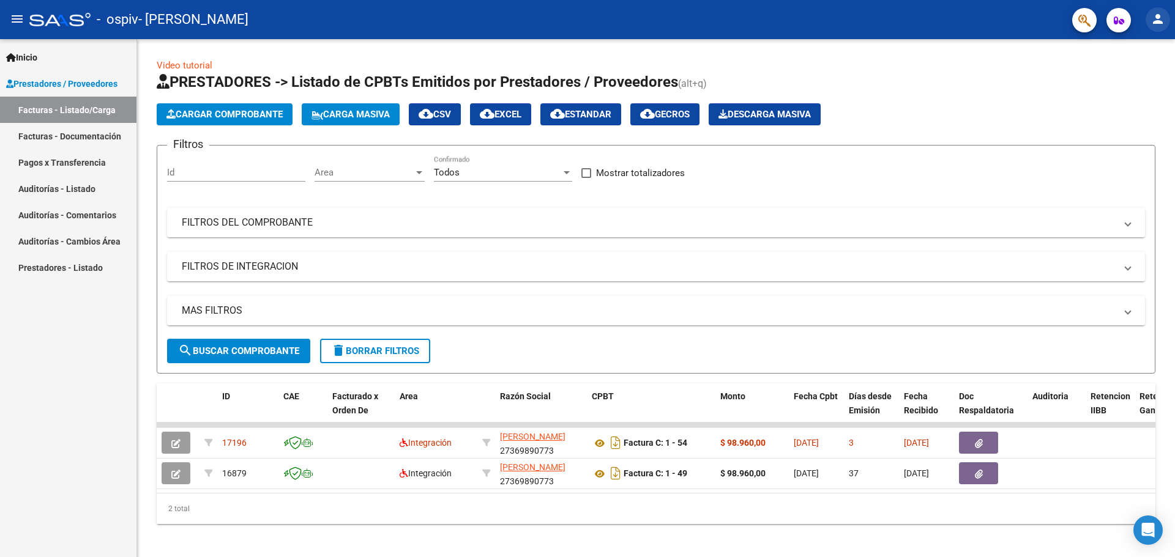
click at [1159, 26] on mat-icon "person" at bounding box center [1157, 19] width 15 height 15
click at [1115, 76] on mat-icon "exit_to_app" at bounding box center [1112, 80] width 15 height 15
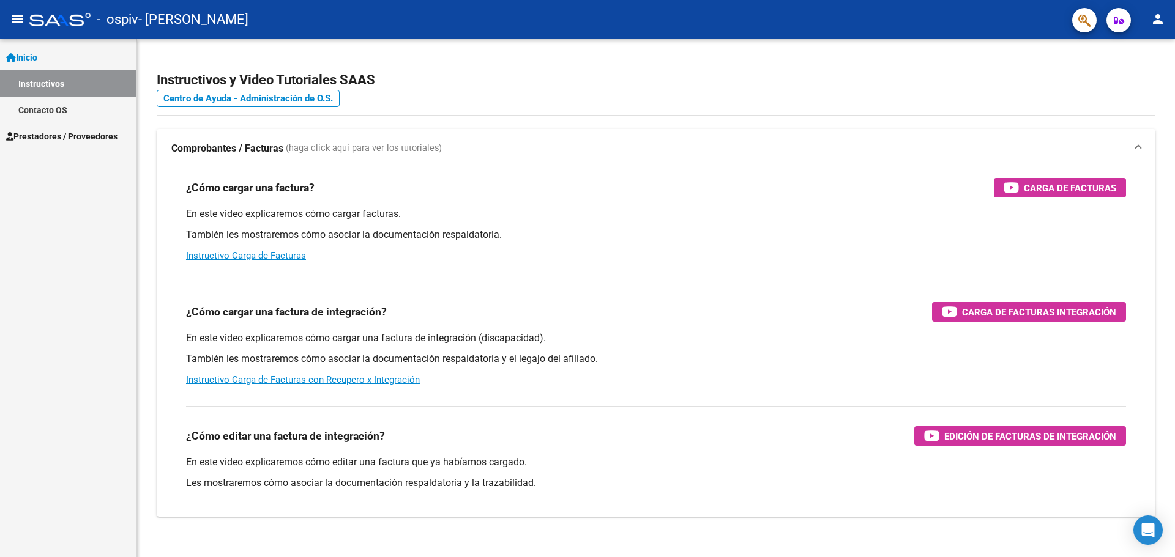
click at [106, 143] on span "Prestadores / Proveedores" at bounding box center [61, 136] width 111 height 13
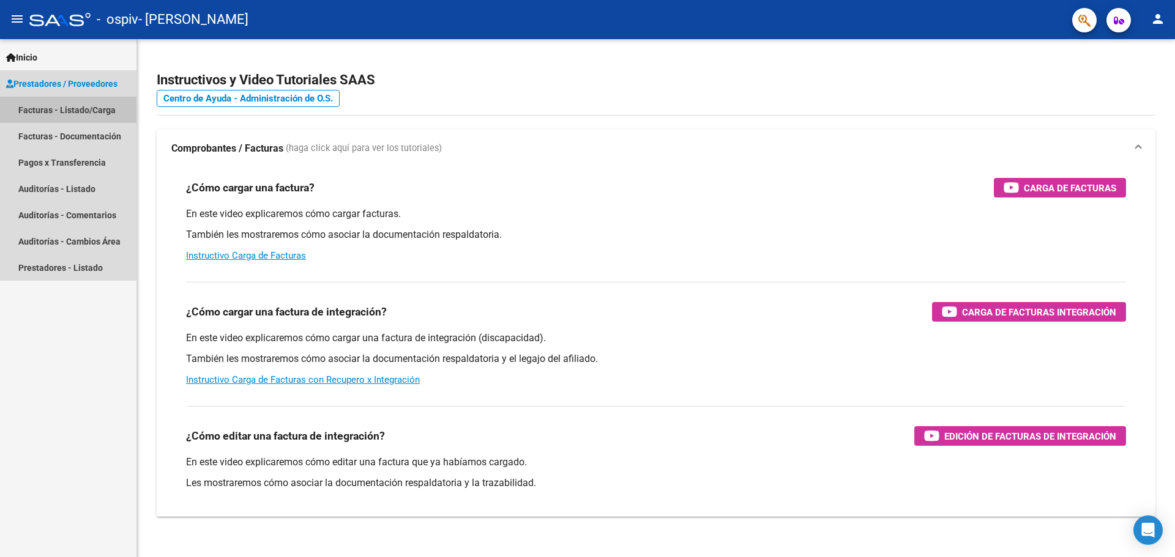
click at [92, 111] on link "Facturas - Listado/Carga" at bounding box center [68, 110] width 136 height 26
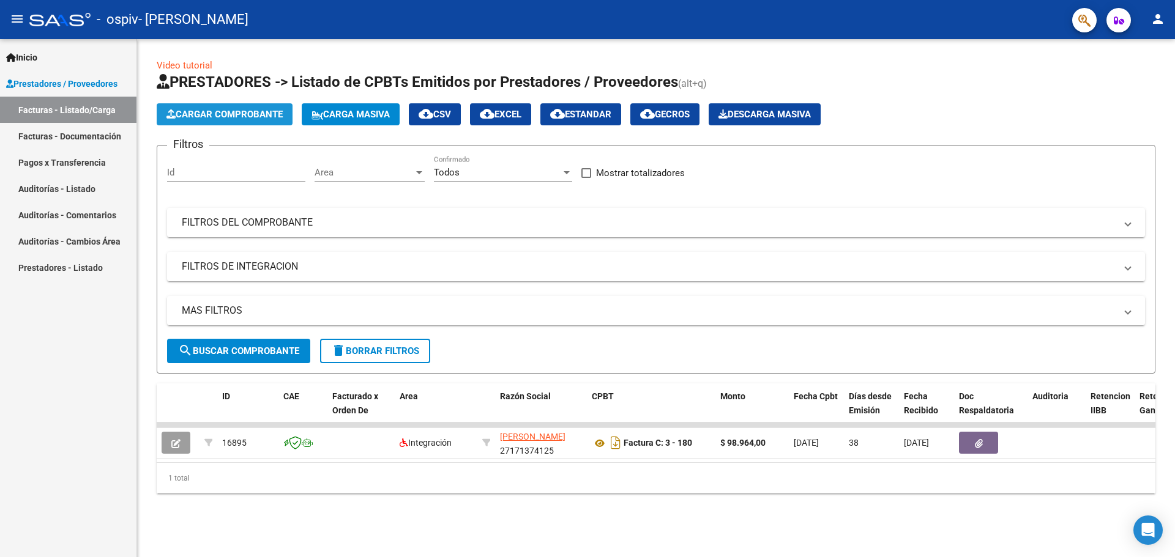
click at [275, 124] on button "Cargar Comprobante" at bounding box center [225, 114] width 136 height 22
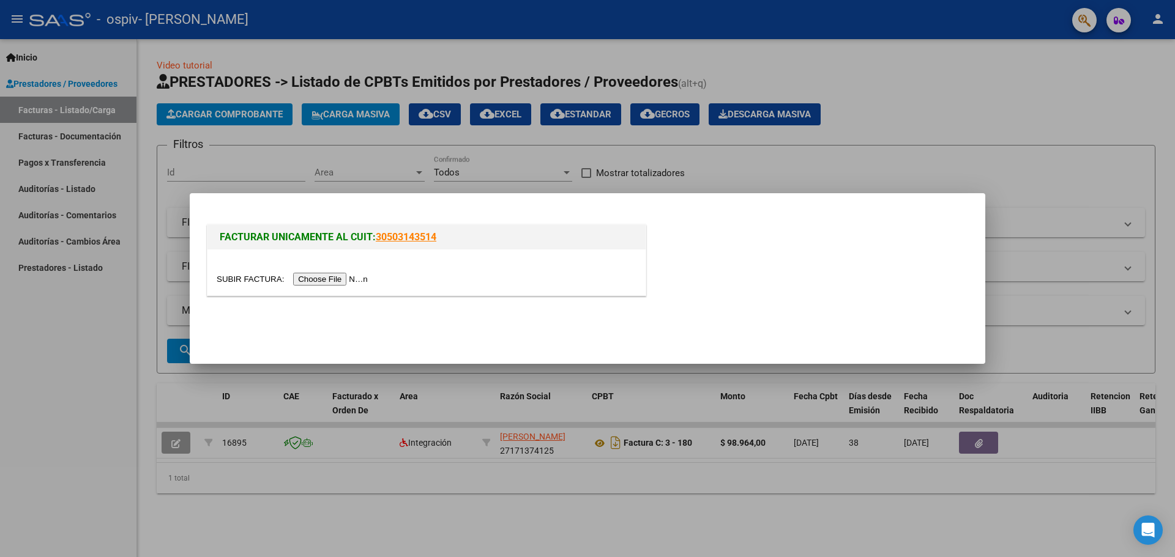
click at [338, 285] on input "file" at bounding box center [294, 279] width 155 height 13
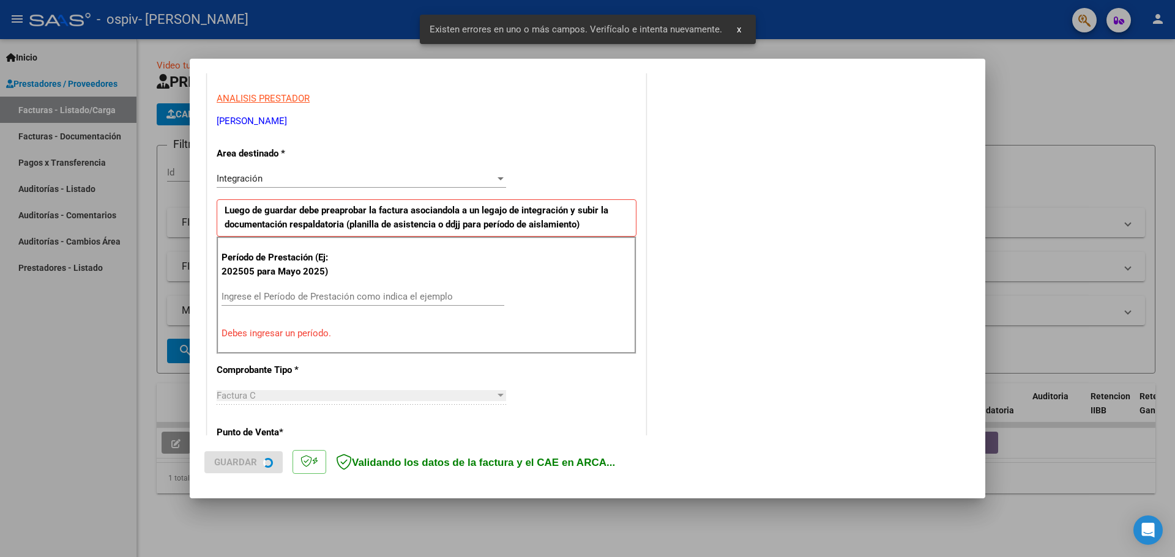
scroll to position [222, 0]
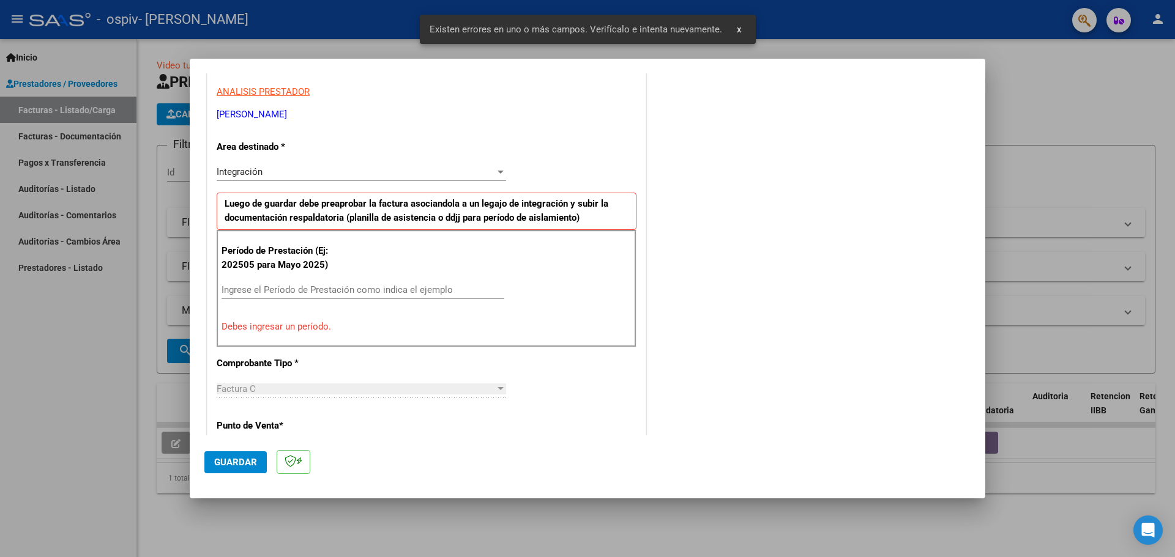
click at [327, 288] on input "Ingrese el Período de Prestación como indica el ejemplo" at bounding box center [362, 289] width 283 height 11
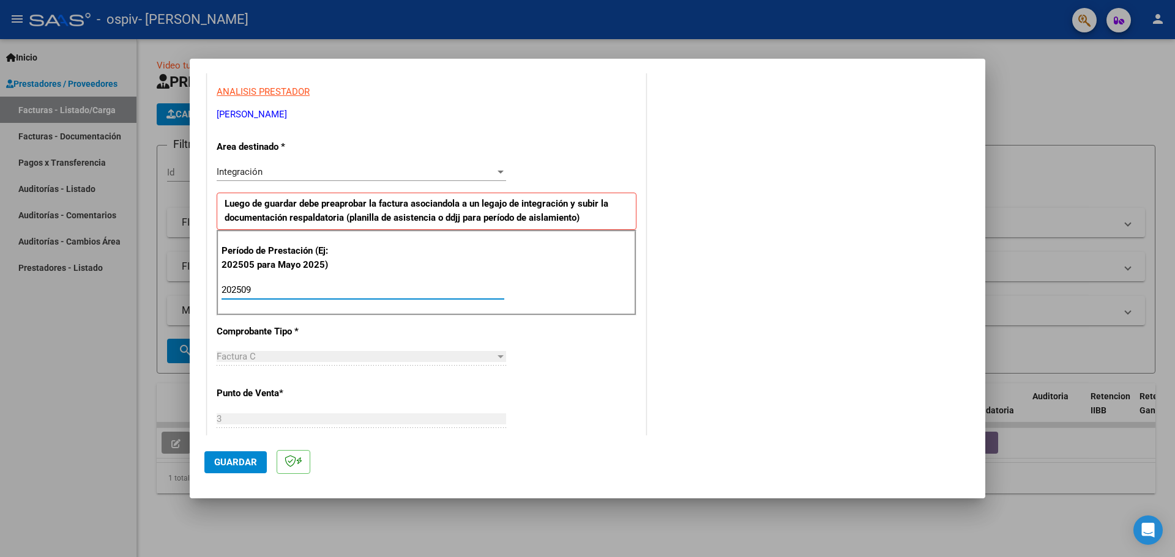
type input "202509"
click at [232, 458] on span "Guardar" at bounding box center [235, 462] width 43 height 11
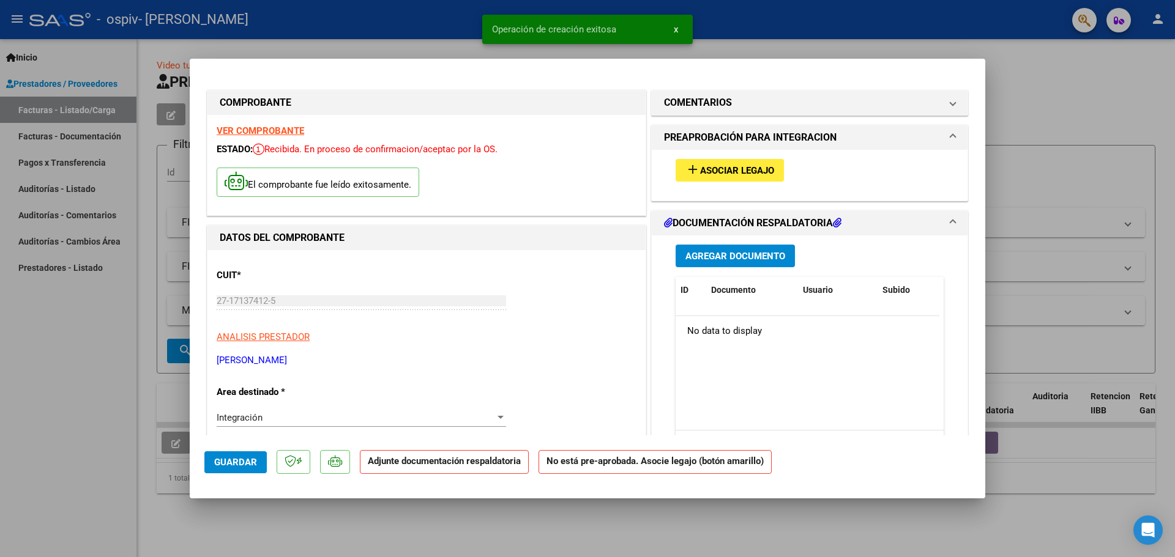
click at [740, 175] on span "Asociar Legajo" at bounding box center [737, 170] width 74 height 11
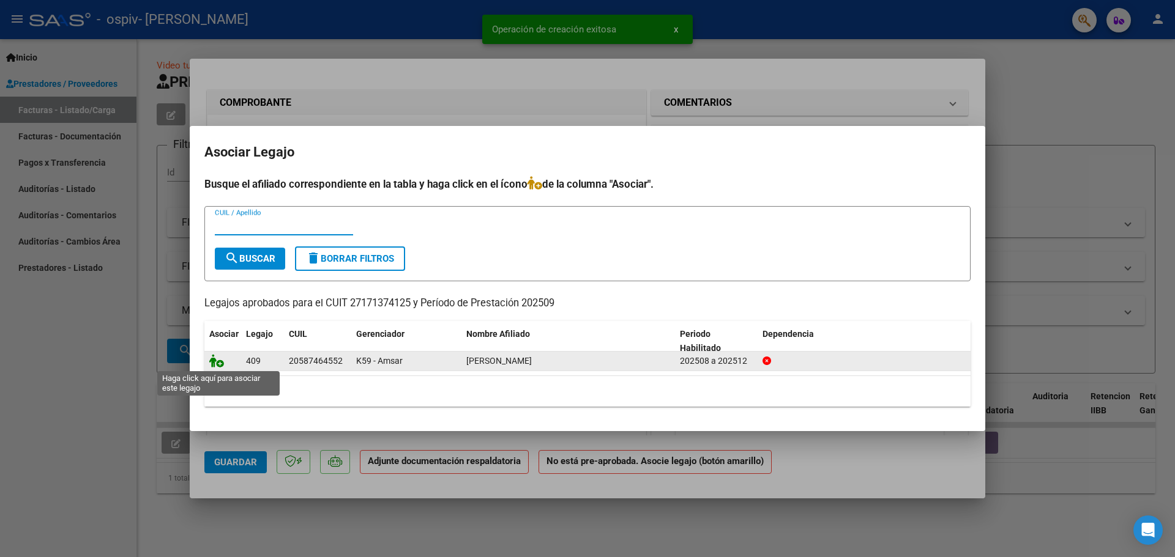
click at [212, 366] on icon at bounding box center [216, 360] width 15 height 13
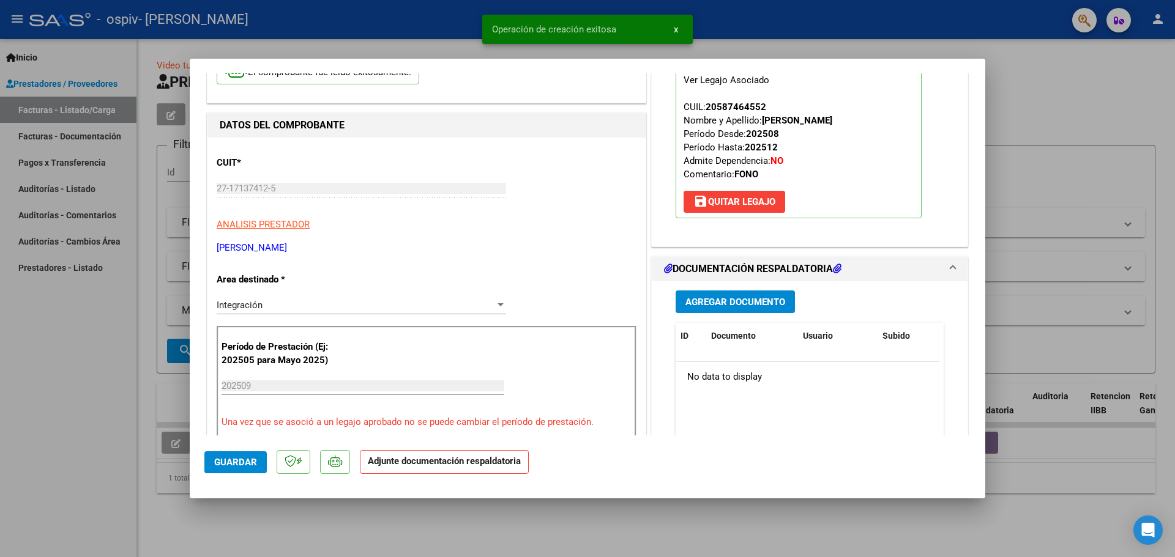
scroll to position [122, 0]
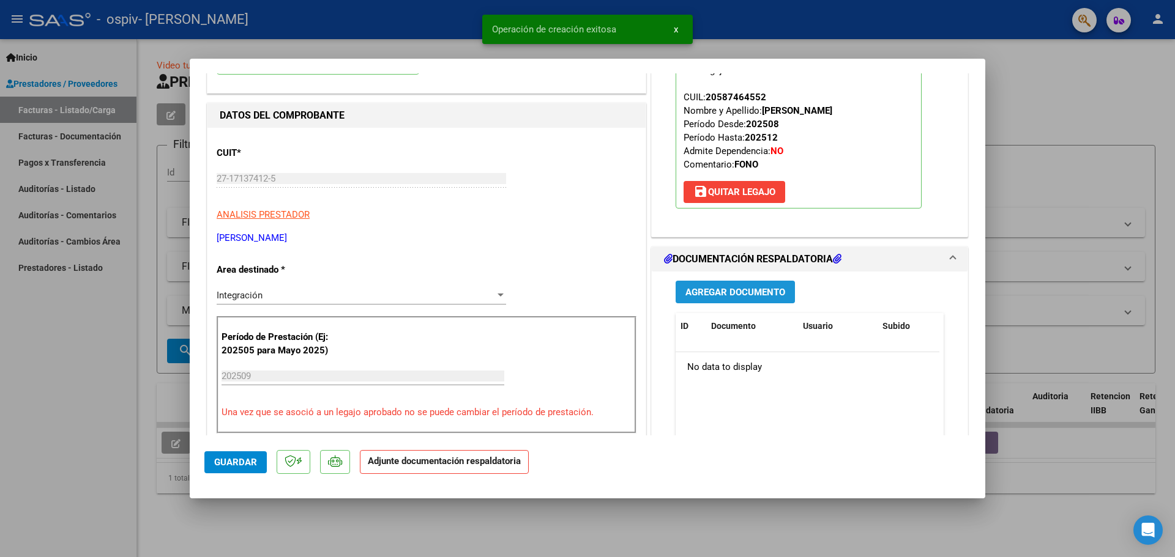
click at [732, 295] on span "Agregar Documento" at bounding box center [735, 292] width 100 height 11
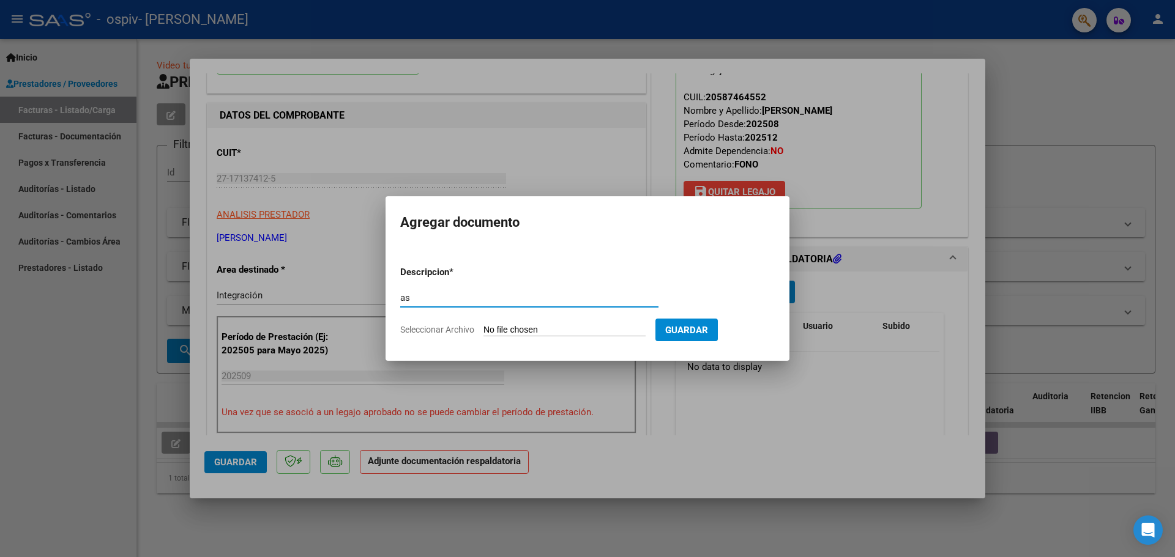
type input "a"
type input "ASISTENCIA [PERSON_NAME] [DATE]"
click at [691, 327] on span "Guardar" at bounding box center [686, 330] width 43 height 11
click at [578, 327] on input "Seleccionar Archivo" at bounding box center [564, 331] width 162 height 12
click at [563, 330] on input "Seleccionar Archivo" at bounding box center [564, 331] width 162 height 12
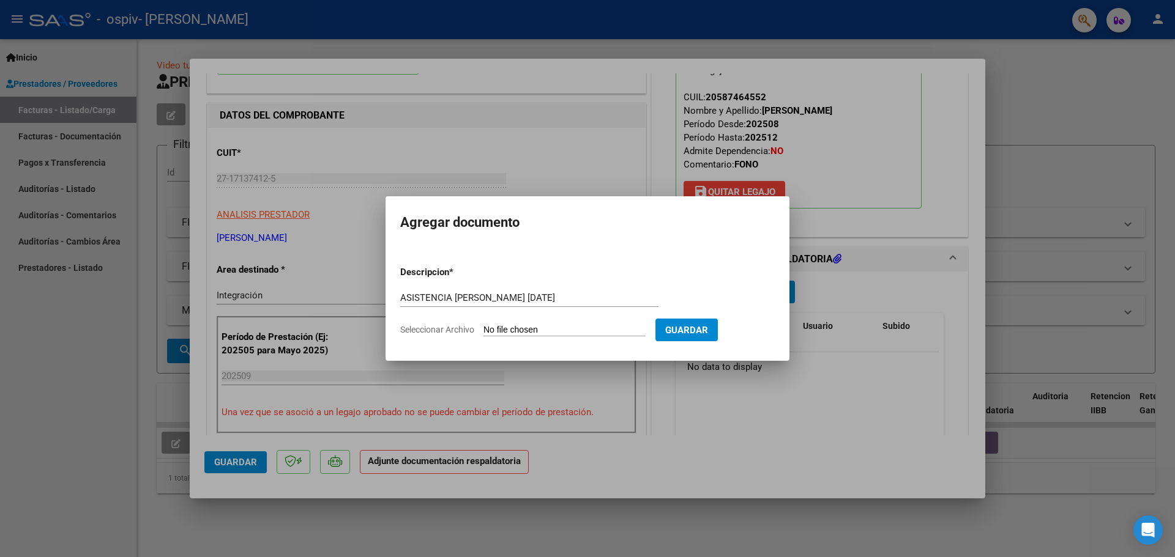
type input "C:\fakepath\ASISTENCIA [PERSON_NAME] [DATE].pdf"
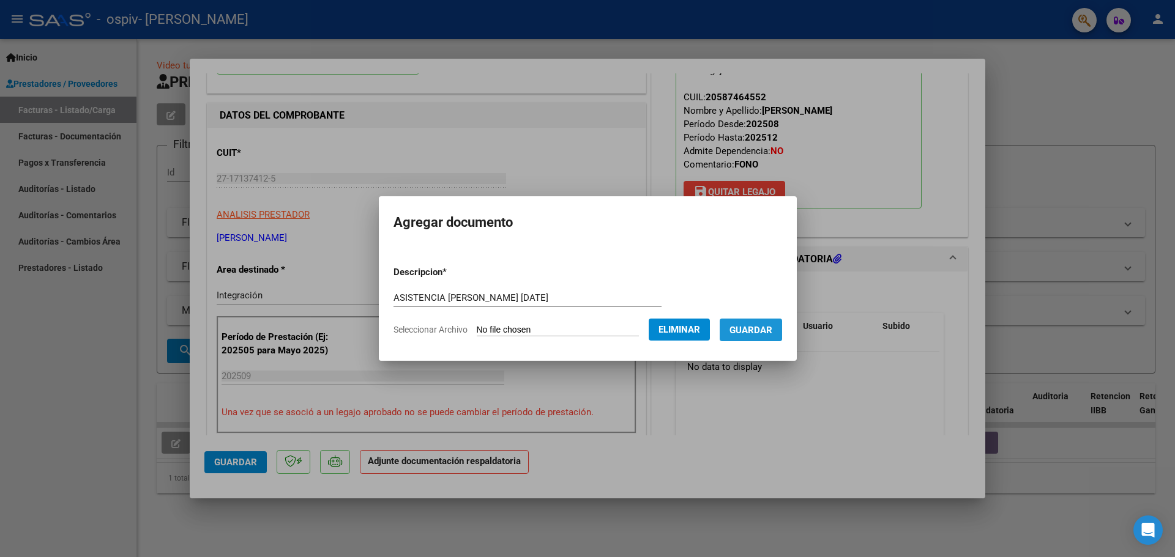
click at [770, 332] on span "Guardar" at bounding box center [750, 330] width 43 height 11
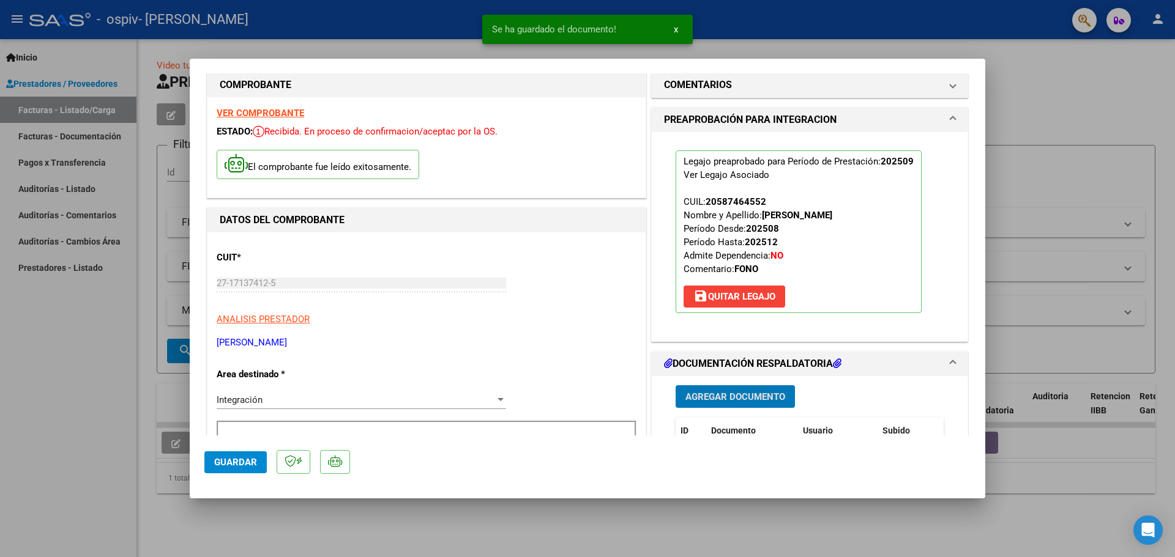
scroll to position [0, 0]
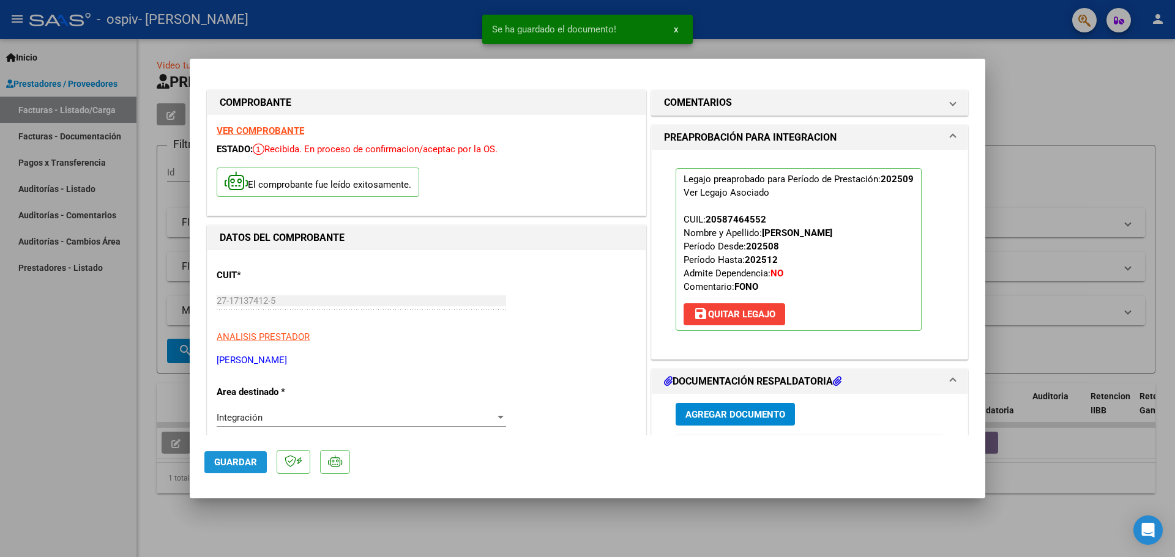
click at [244, 456] on button "Guardar" at bounding box center [235, 463] width 62 height 22
click at [1028, 159] on div at bounding box center [587, 278] width 1175 height 557
type input "$ 0,00"
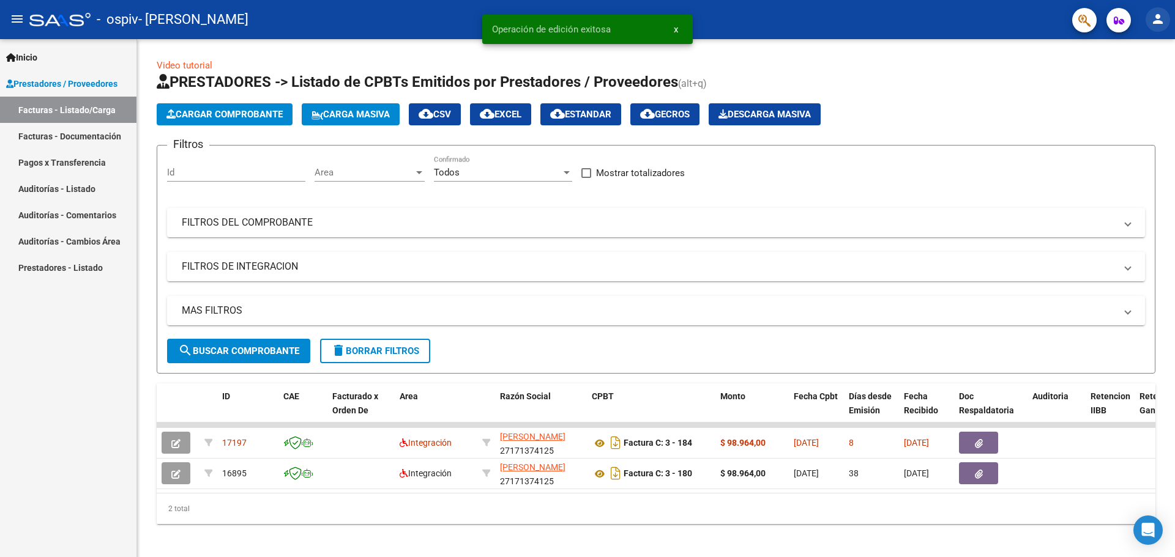
click at [1161, 18] on mat-icon "person" at bounding box center [1157, 19] width 15 height 15
click at [1127, 84] on button "exit_to_app Salir" at bounding box center [1132, 80] width 75 height 29
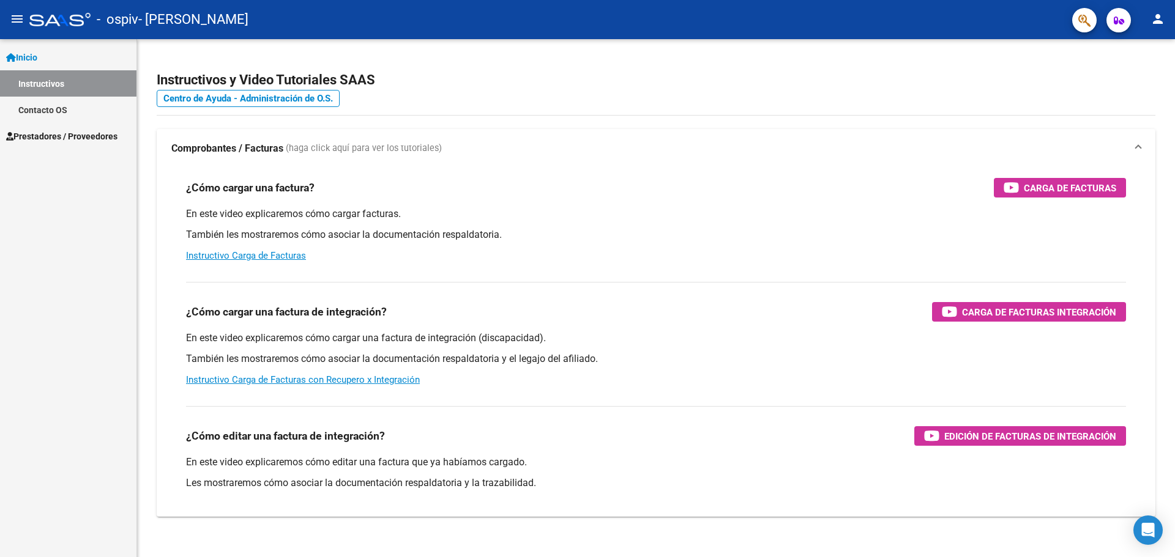
click at [84, 130] on span "Prestadores / Proveedores" at bounding box center [61, 136] width 111 height 13
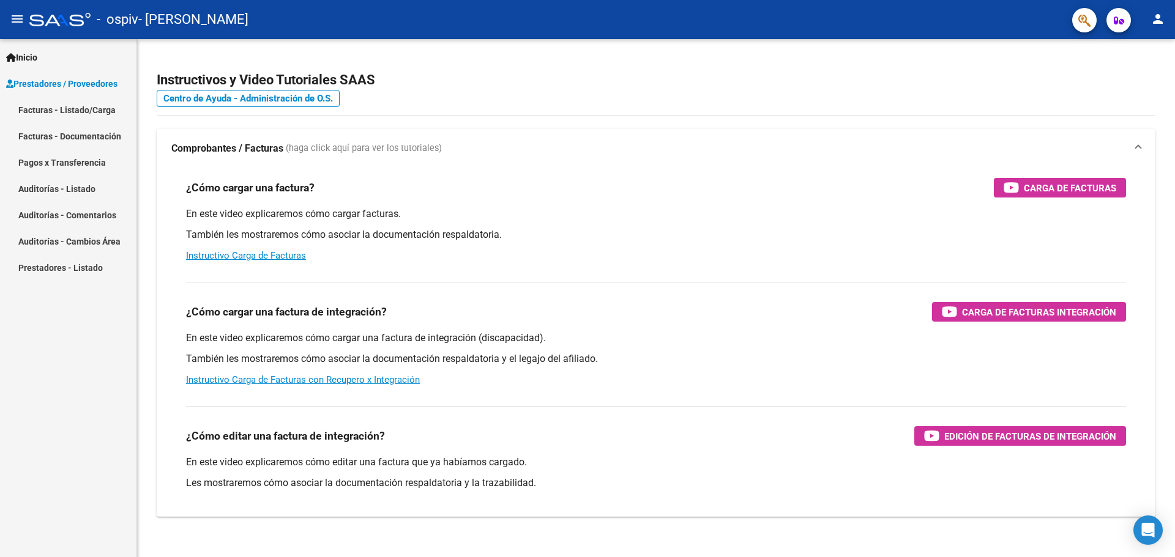
drag, startPoint x: 86, startPoint y: 167, endPoint x: 86, endPoint y: 158, distance: 9.2
click at [86, 167] on mat-nav-list "Facturas - Listado/Carga Facturas - Documentación Pagos x Transferencia Auditor…" at bounding box center [68, 189] width 136 height 184
click at [88, 108] on link "Facturas - Listado/Carga" at bounding box center [68, 110] width 136 height 26
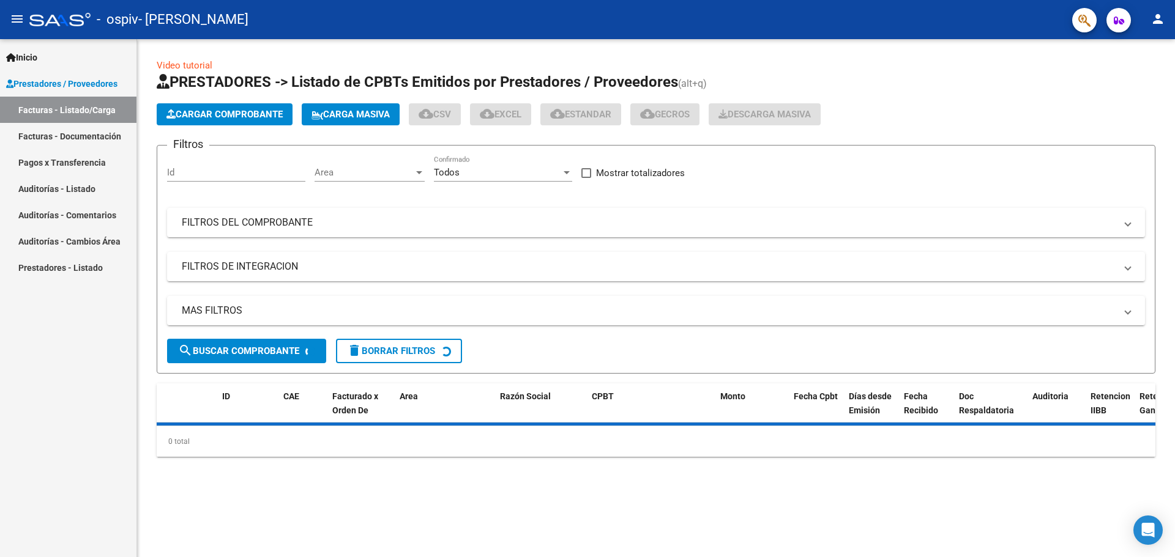
click at [195, 105] on button "Cargar Comprobante" at bounding box center [225, 114] width 136 height 22
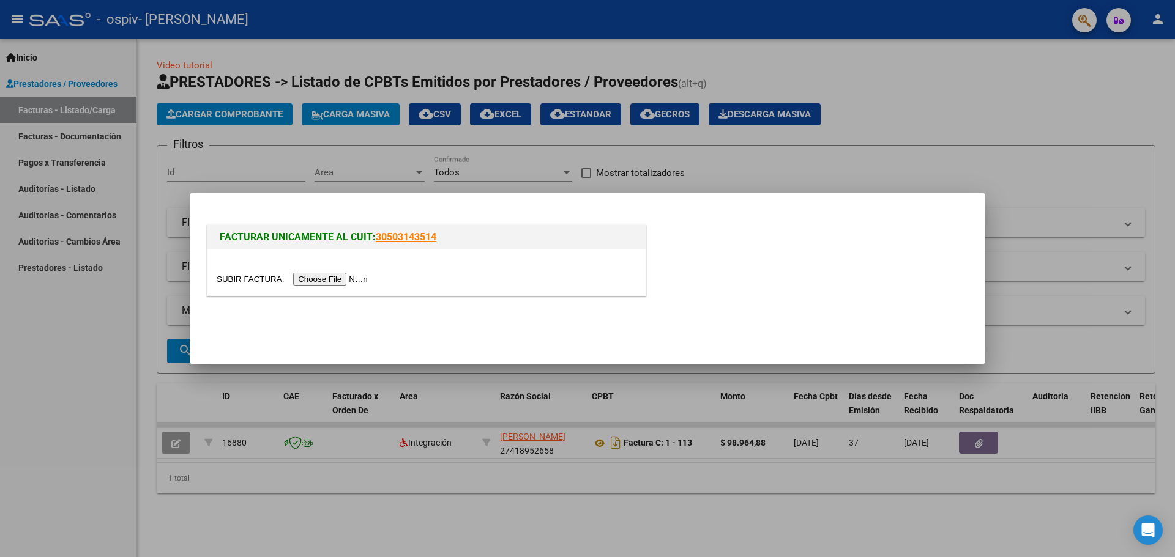
click at [327, 283] on input "file" at bounding box center [294, 279] width 155 height 13
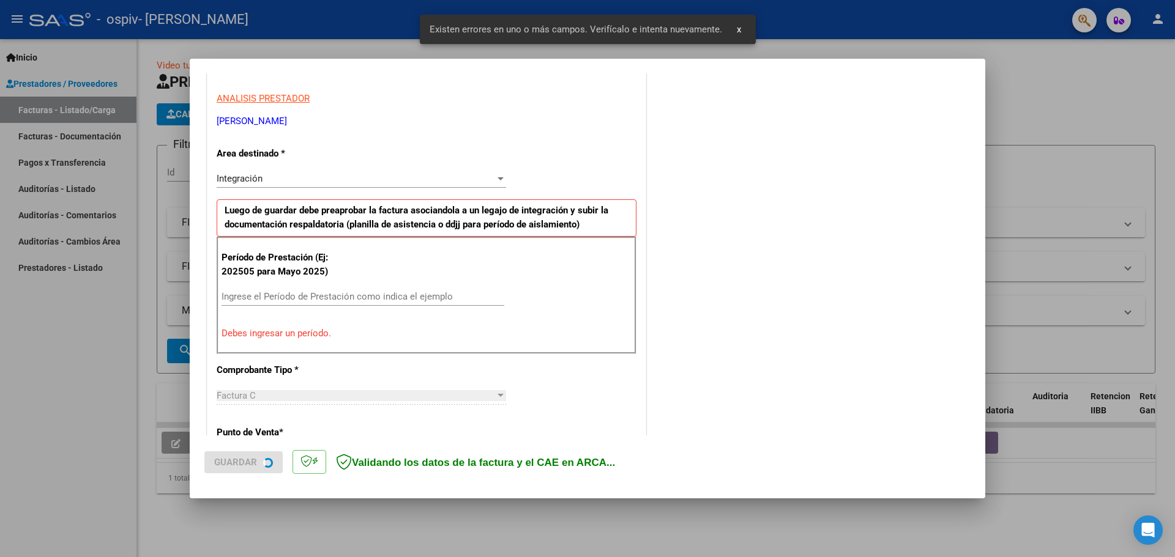
scroll to position [222, 0]
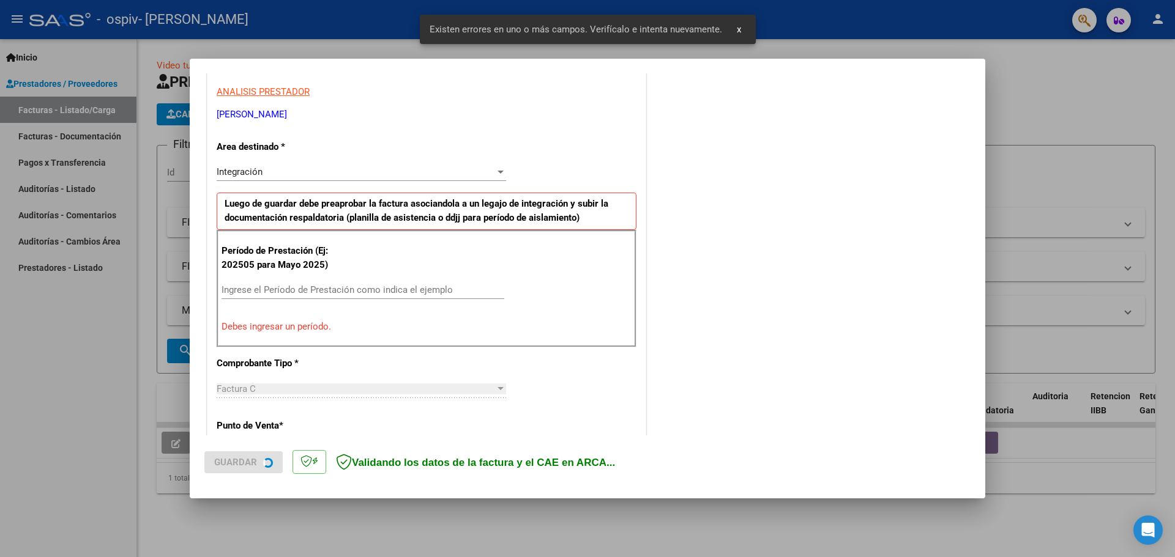
click at [304, 283] on div "Ingrese el Período de Prestación como indica el ejemplo" at bounding box center [362, 290] width 283 height 18
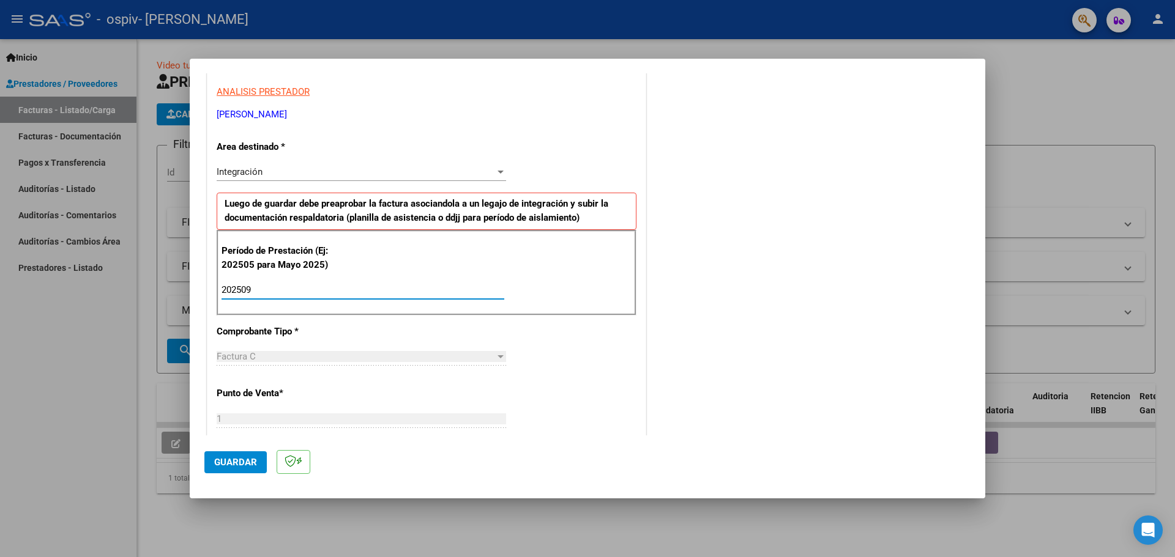
type input "202509"
click at [234, 461] on span "Guardar" at bounding box center [235, 462] width 43 height 11
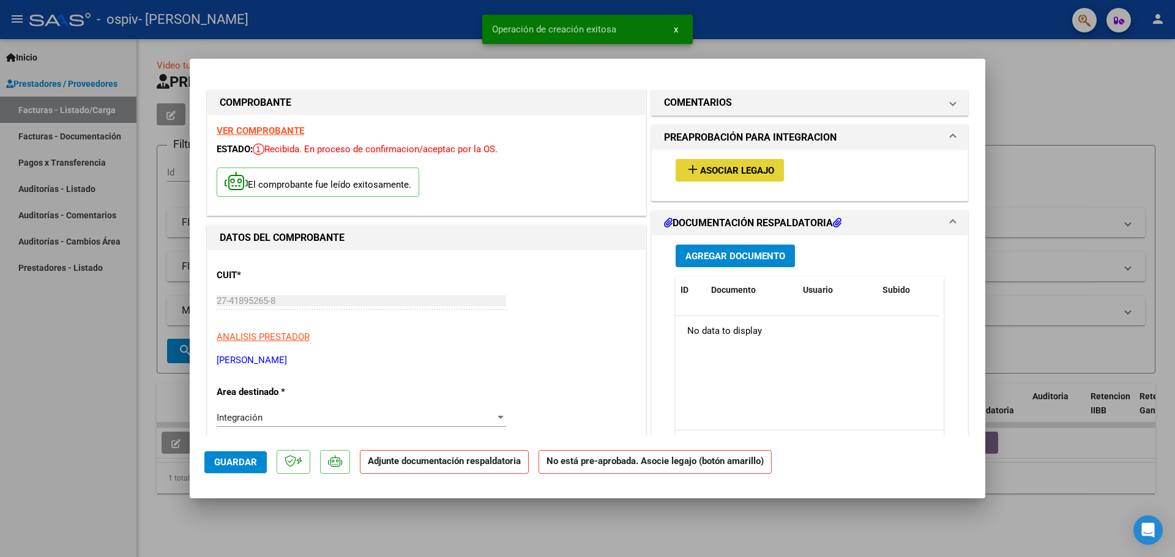
click at [739, 175] on span "Asociar Legajo" at bounding box center [737, 170] width 74 height 11
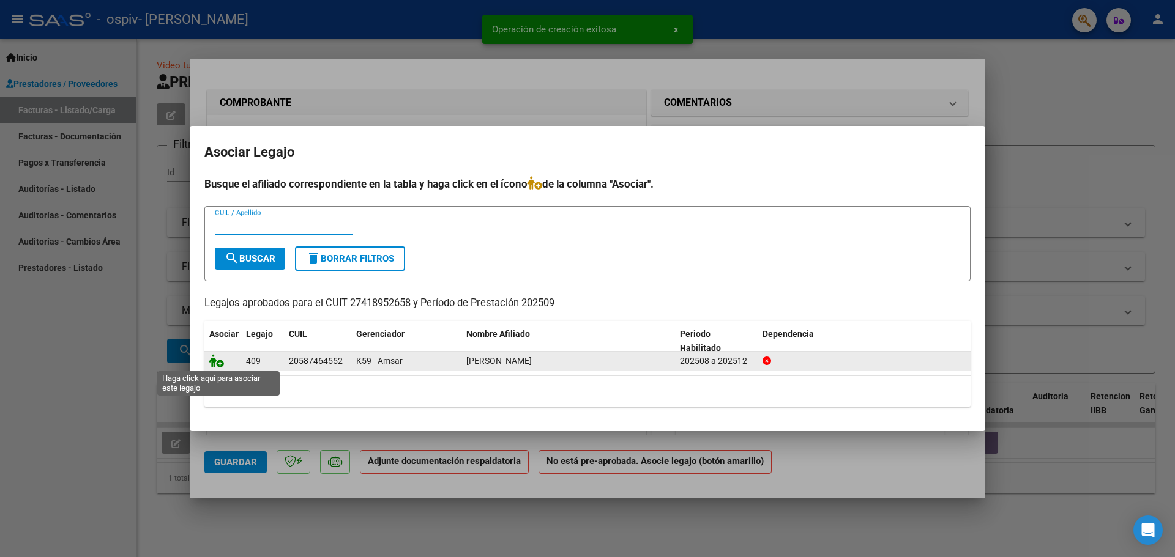
click at [221, 359] on icon at bounding box center [216, 360] width 15 height 13
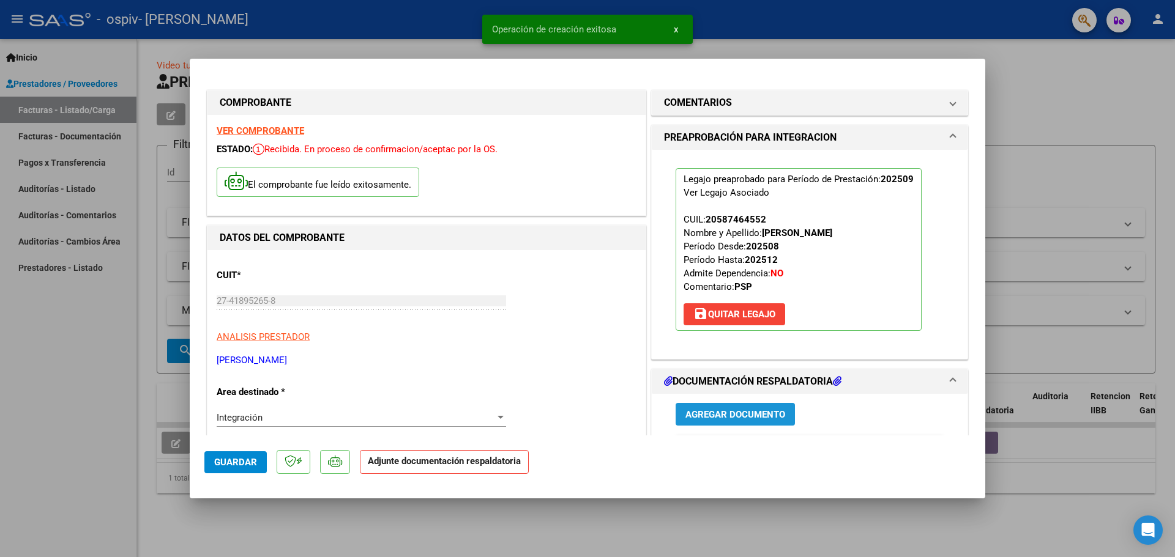
click at [721, 412] on span "Agregar Documento" at bounding box center [735, 414] width 100 height 11
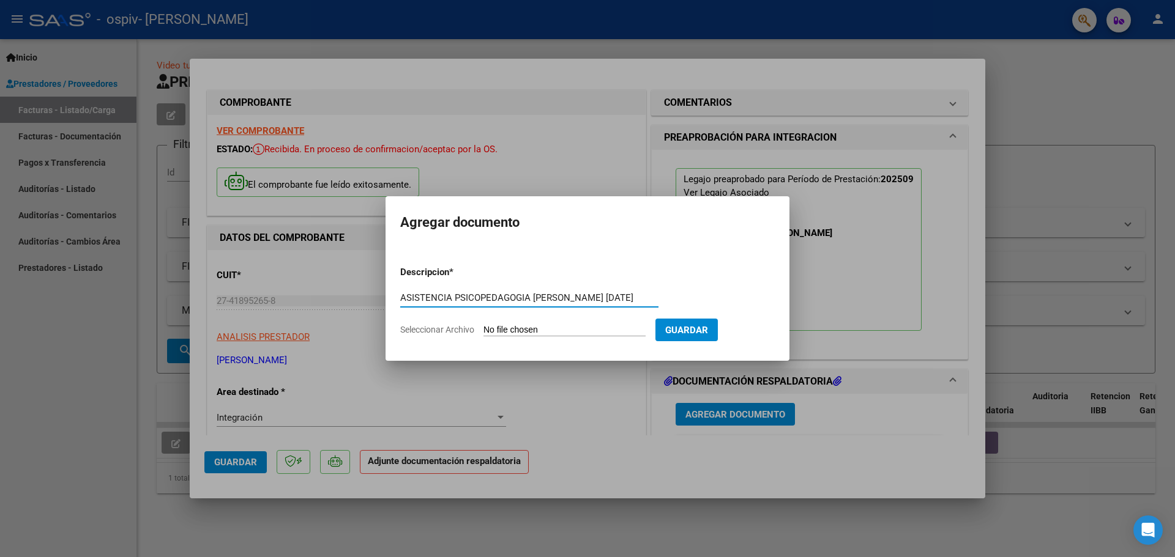
type input "ASISTENCIA PSICOPEDAGOGIA FERNANDEZ SEP 2025"
click at [553, 330] on input "Seleccionar Archivo" at bounding box center [564, 331] width 162 height 12
type input "C:\fakepath\ASISTENCIA PSICOPEDAGOGIA FERNANDEZ SEPTIEMBRE 2025.pdf"
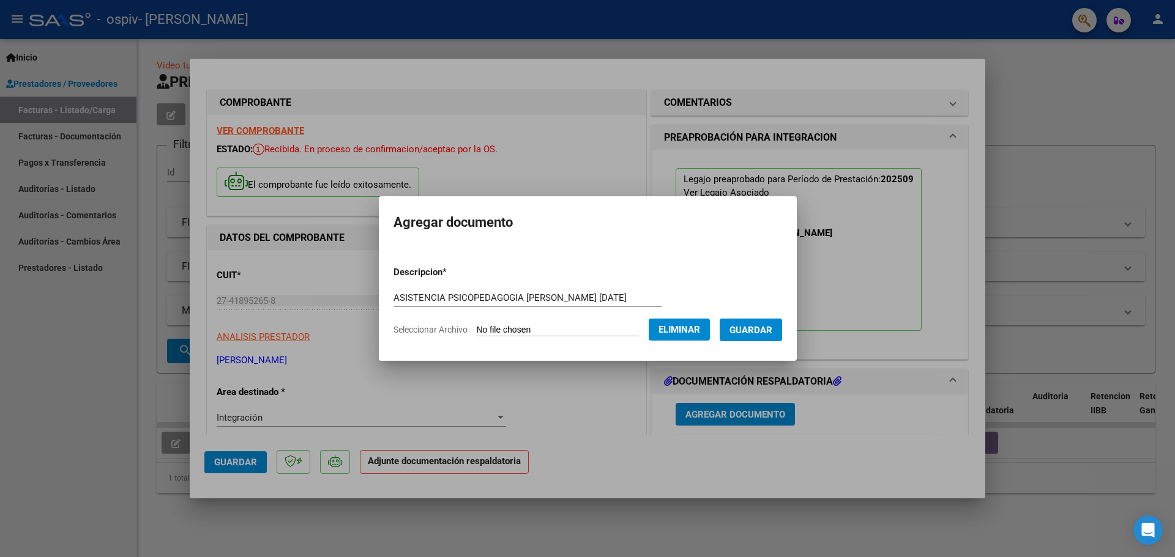
click at [763, 329] on span "Guardar" at bounding box center [750, 330] width 43 height 11
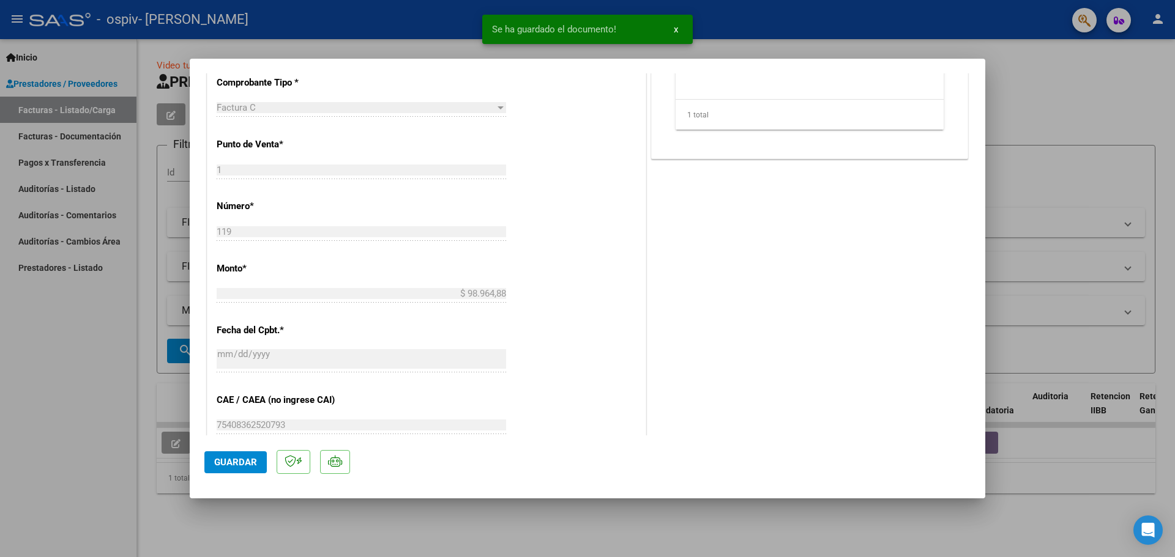
scroll to position [733, 0]
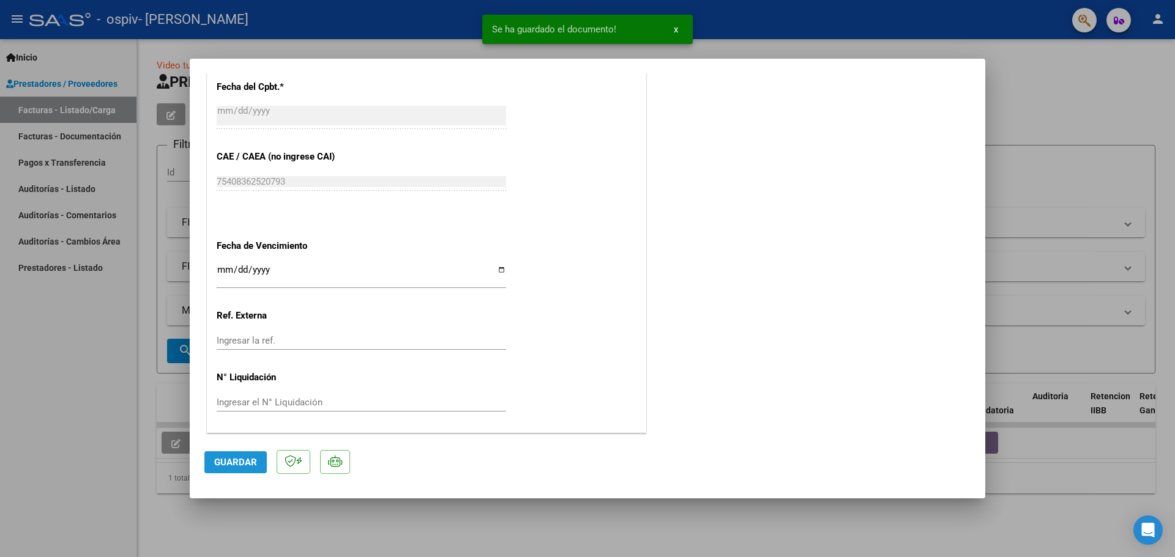
click at [229, 460] on span "Guardar" at bounding box center [235, 462] width 43 height 11
click at [1027, 185] on div at bounding box center [587, 278] width 1175 height 557
type input "$ 0,00"
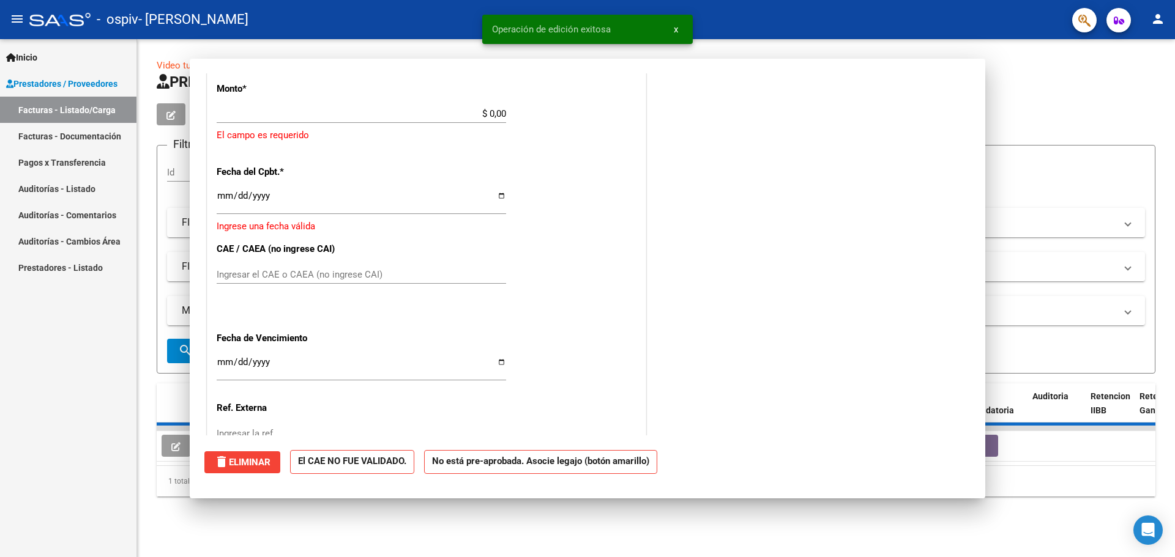
scroll to position [0, 0]
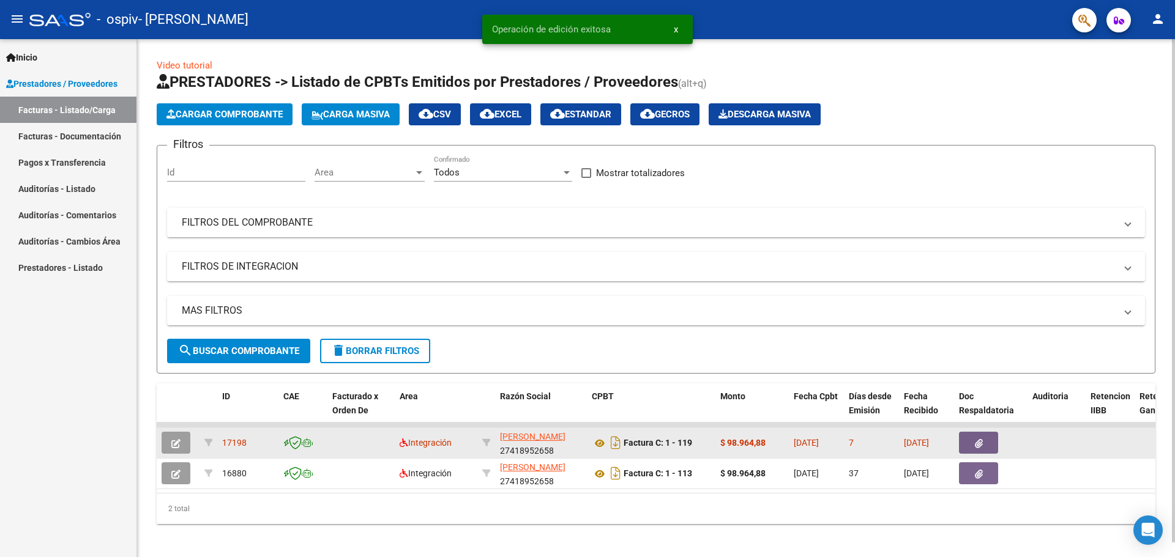
click at [412, 448] on div "Integración" at bounding box center [436, 443] width 73 height 14
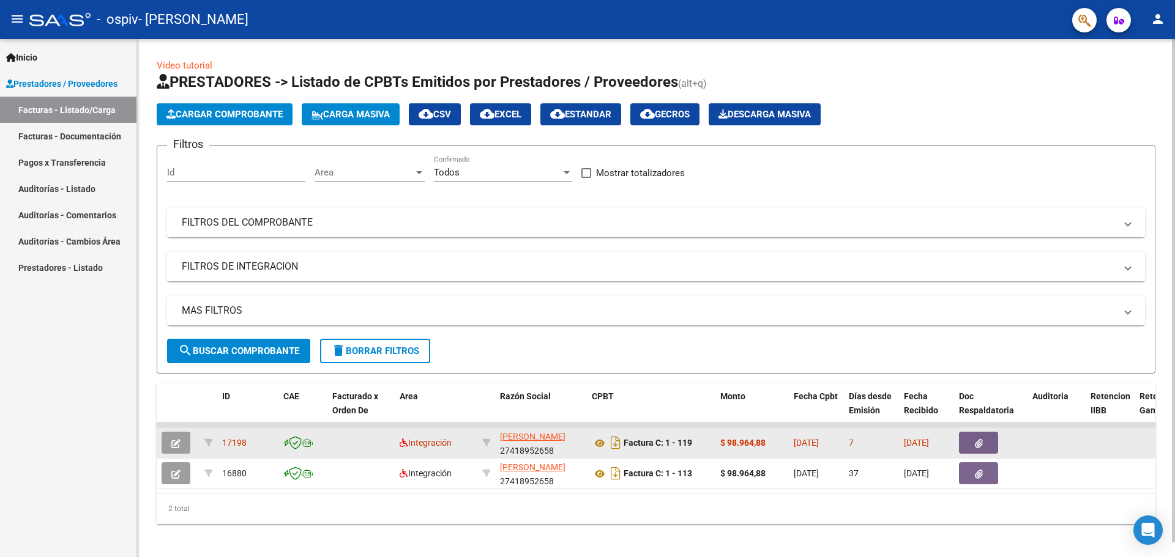
click at [781, 434] on datatable-body-cell "$ 98.964,88" at bounding box center [751, 443] width 73 height 30
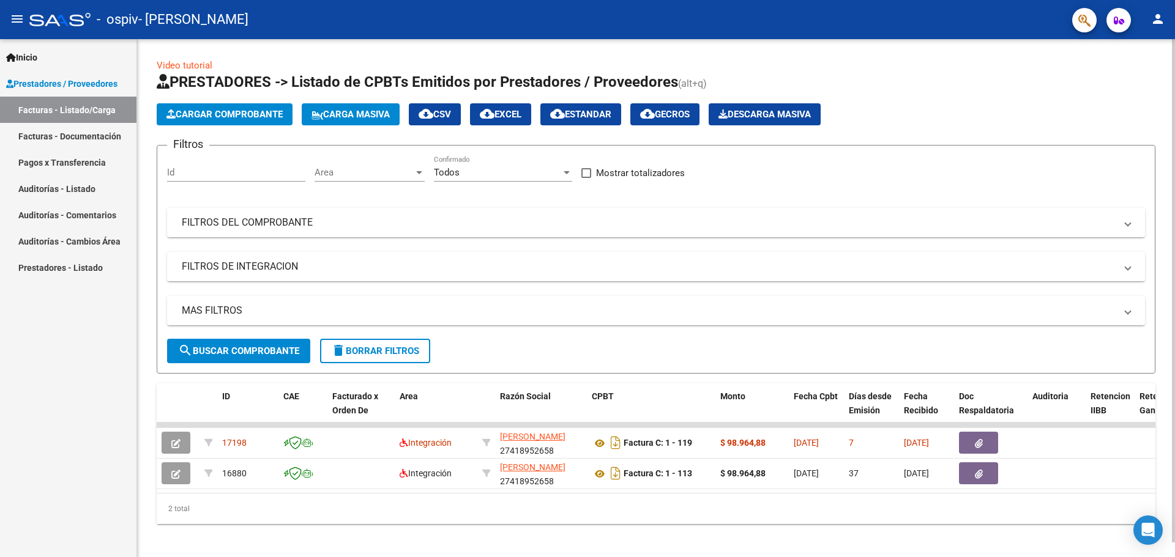
scroll to position [0, 821]
